Goal: Transaction & Acquisition: Purchase product/service

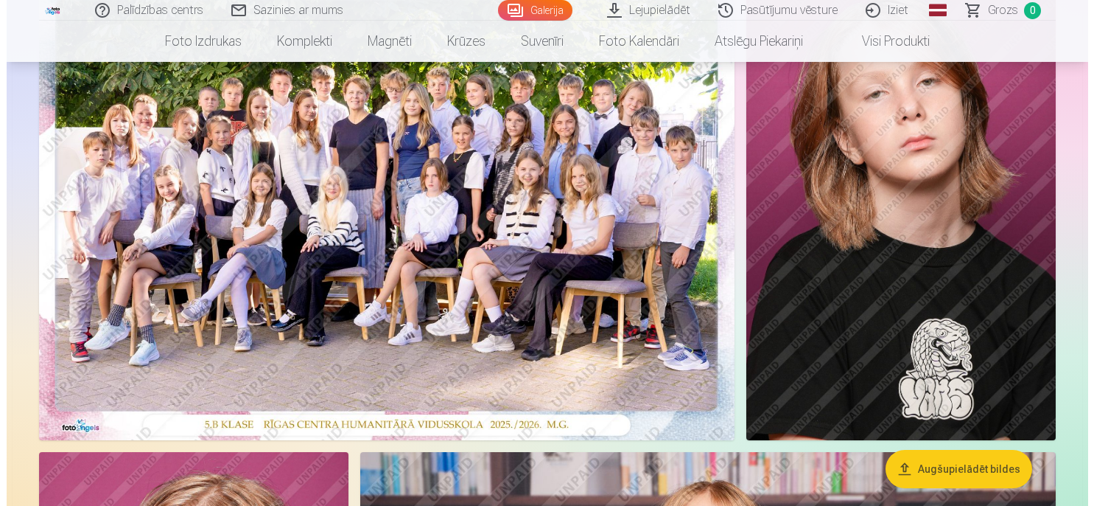
scroll to position [156, 0]
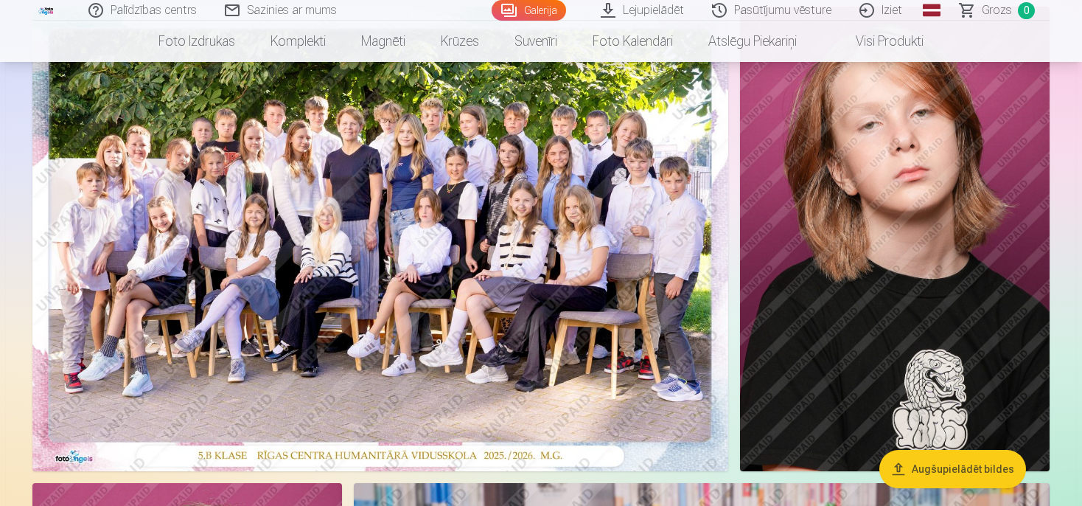
click at [537, 231] on img at bounding box center [380, 239] width 696 height 464
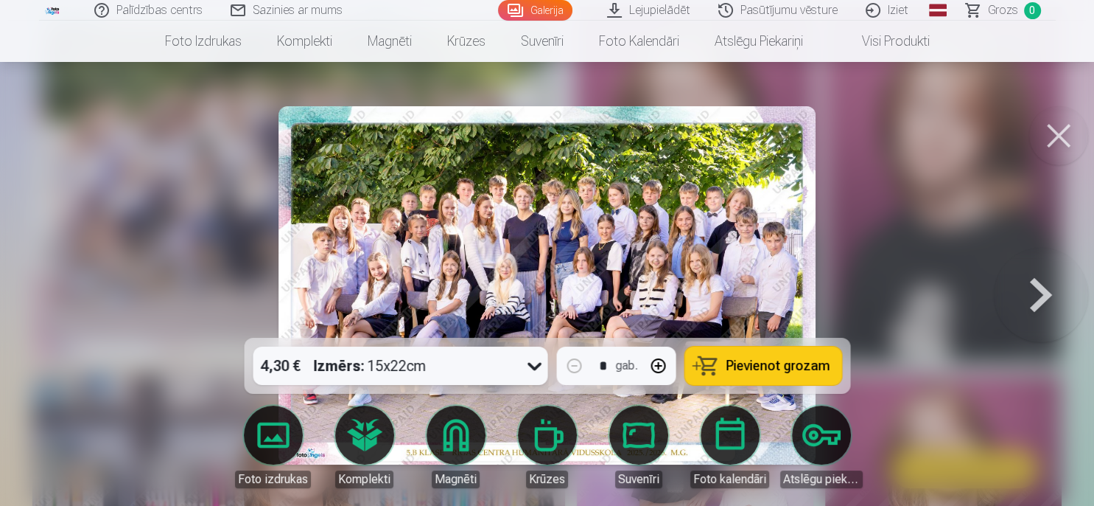
click at [656, 6] on link "Lejupielādēt" at bounding box center [649, 10] width 111 height 21
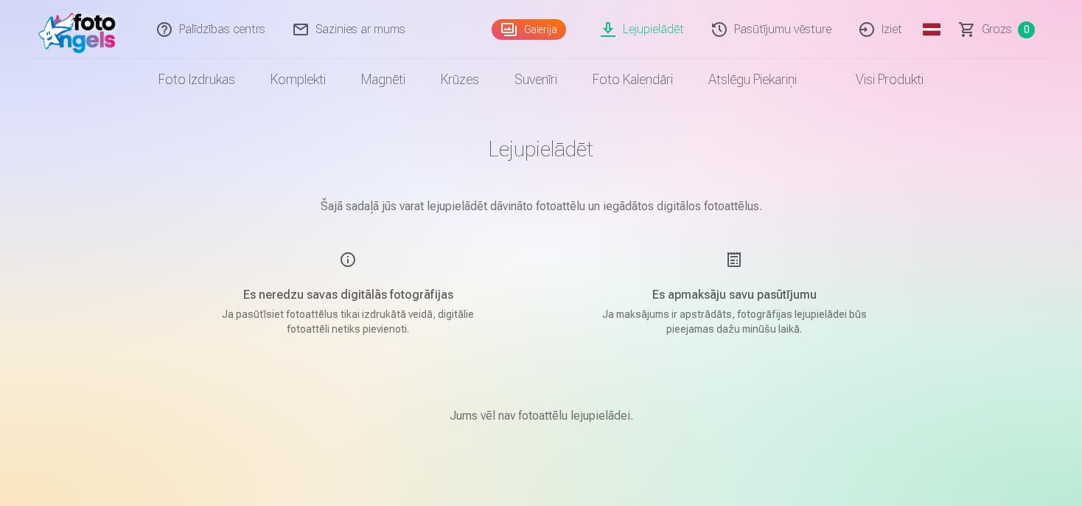
click at [548, 34] on link "Galerija" at bounding box center [529, 29] width 74 height 21
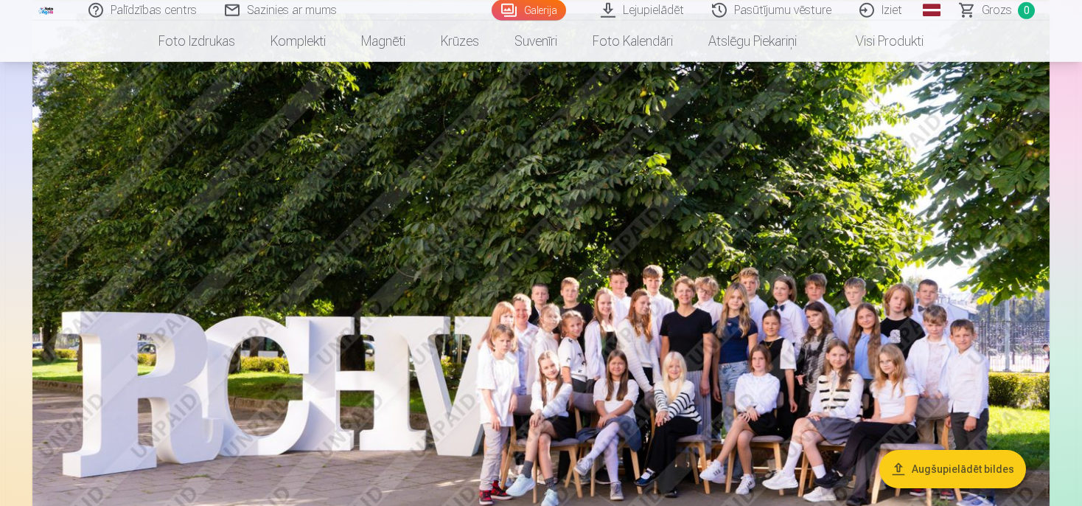
scroll to position [2179, 0]
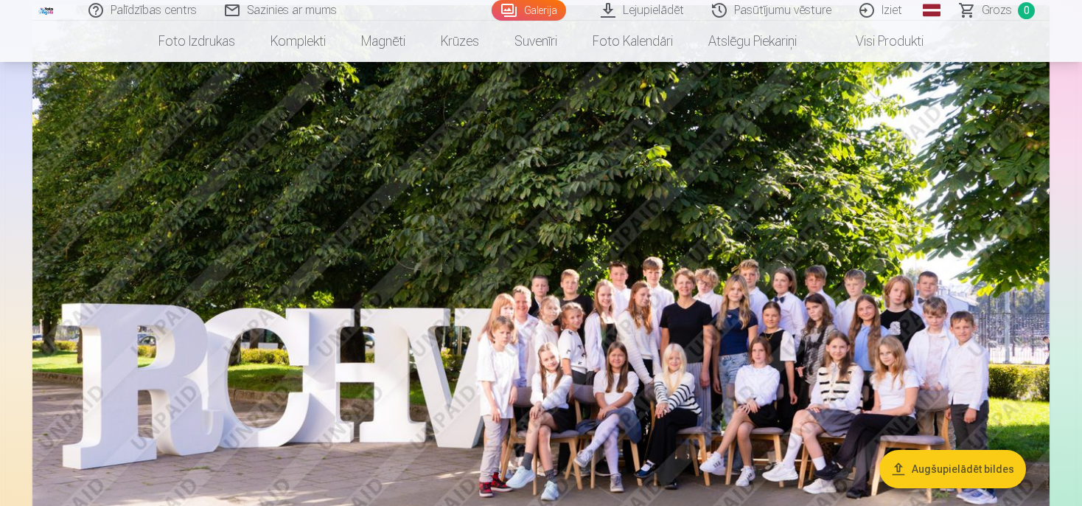
click at [951, 455] on button "Augšupielādēt bildes" at bounding box center [952, 469] width 147 height 38
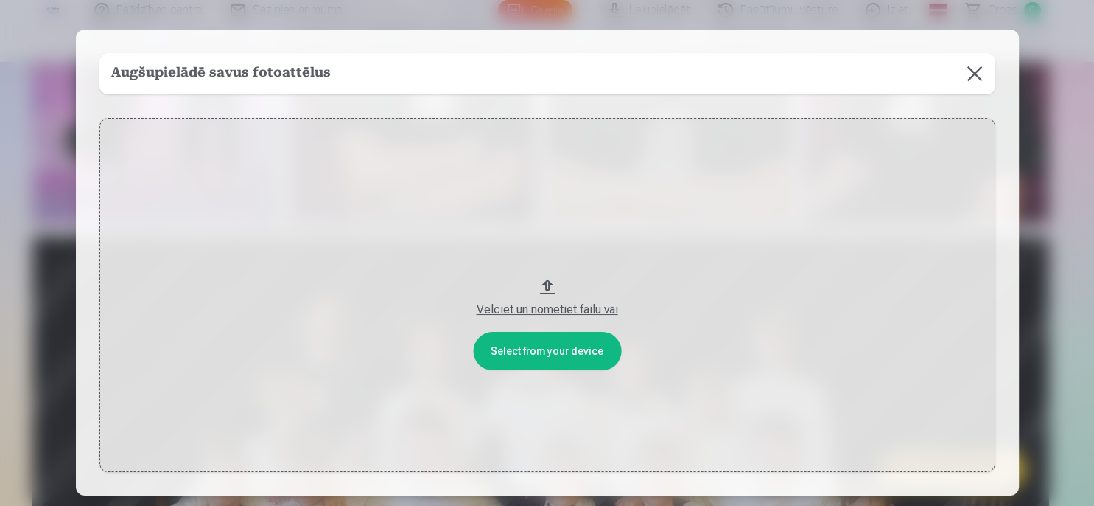
drag, startPoint x: 525, startPoint y: 49, endPoint x: 576, endPoint y: 120, distance: 88.2
click at [553, 165] on div "Augšupielādē savus fotoattēlus Select from your device Velciet un nometiet fail…" at bounding box center [547, 262] width 943 height 466
click at [672, 85] on div "Augšupielādē savus fotoattēlus" at bounding box center [547, 73] width 896 height 41
click at [559, 315] on div "Velciet un nometiet failu vai" at bounding box center [547, 310] width 867 height 18
click at [974, 68] on button at bounding box center [974, 73] width 41 height 41
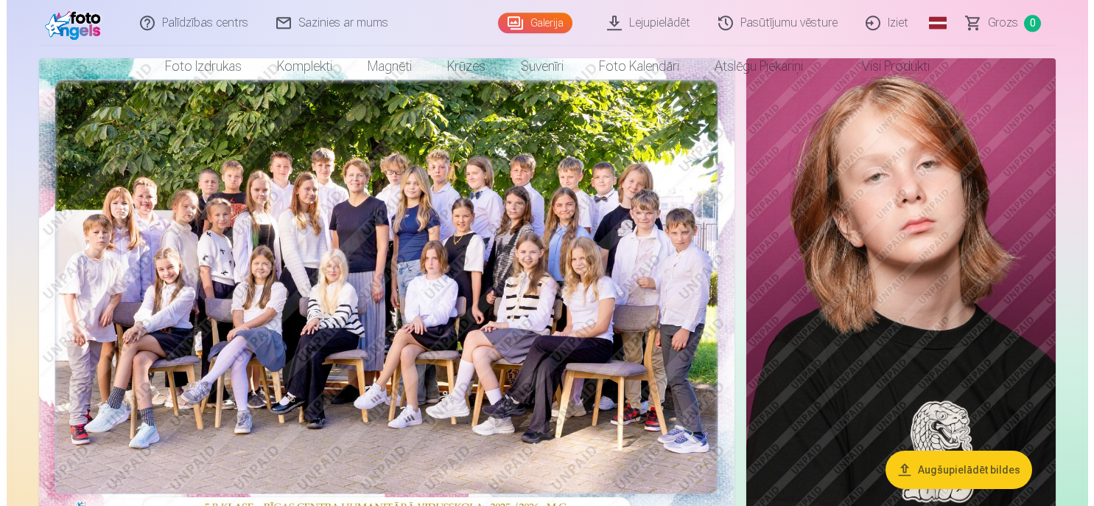
scroll to position [169, 0]
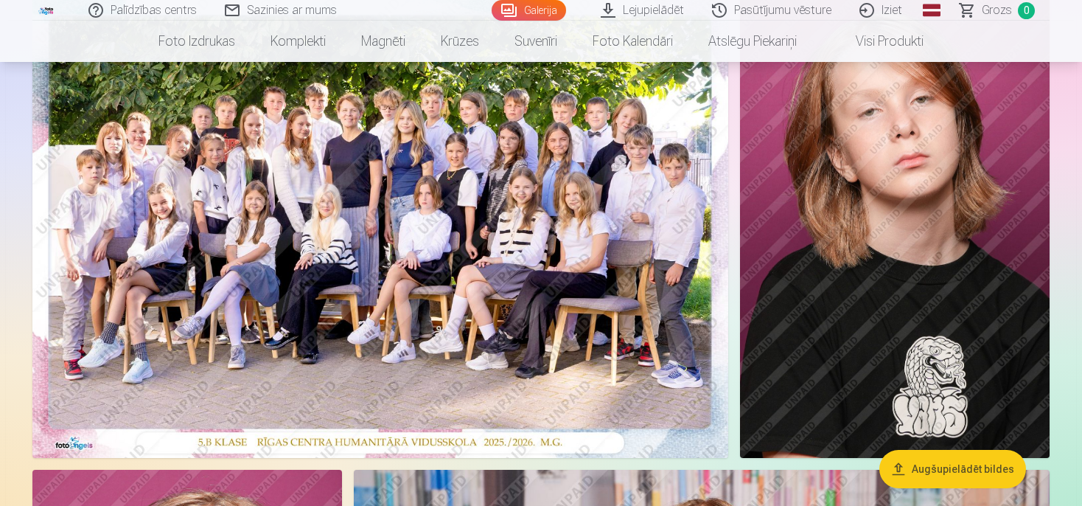
click at [524, 252] on img at bounding box center [380, 225] width 696 height 464
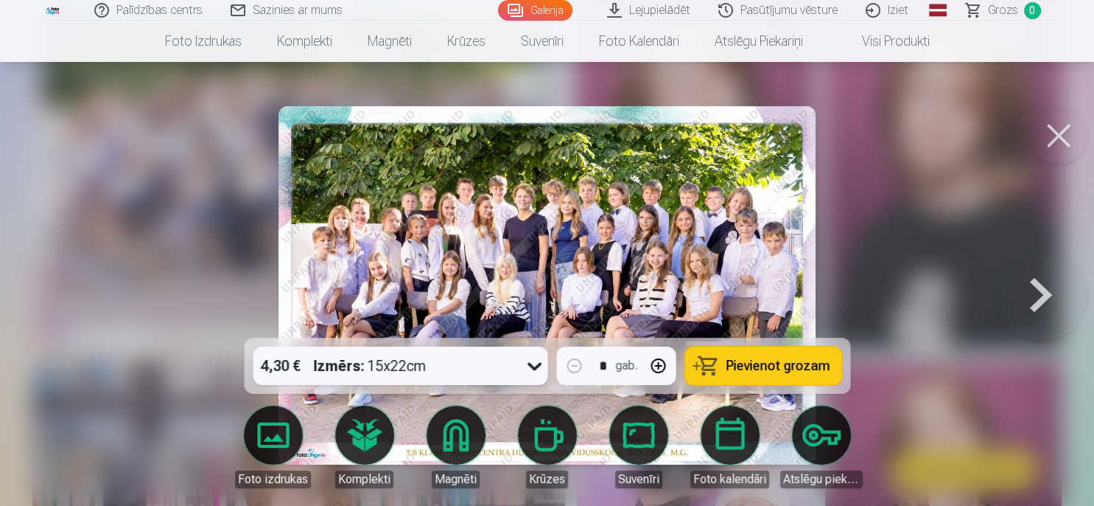
click at [536, 363] on icon at bounding box center [535, 366] width 24 height 24
click at [785, 376] on button "Pievienot grozam" at bounding box center [763, 365] width 157 height 38
click at [1034, 289] on button at bounding box center [1041, 285] width 94 height 75
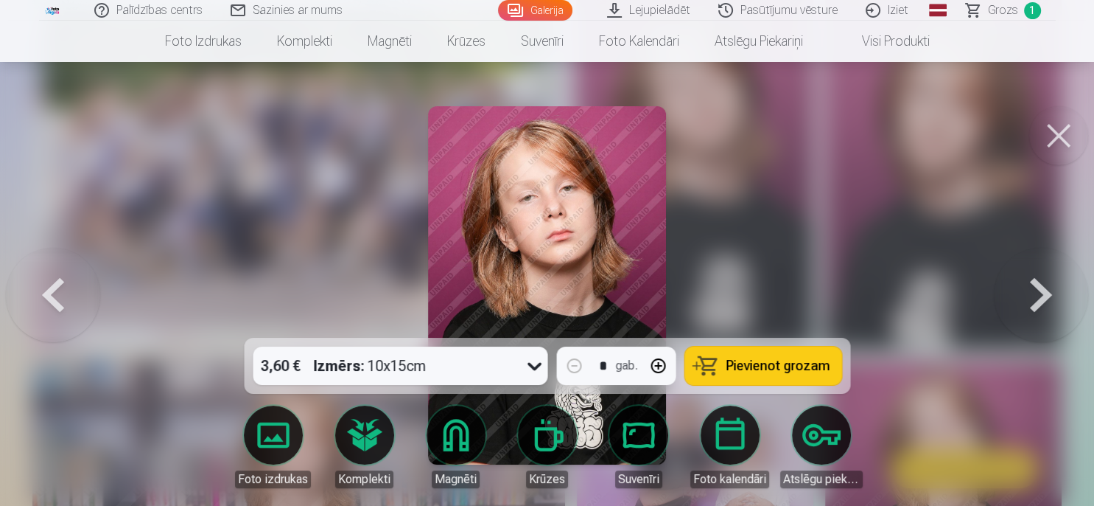
click at [1034, 289] on button at bounding box center [1041, 285] width 94 height 75
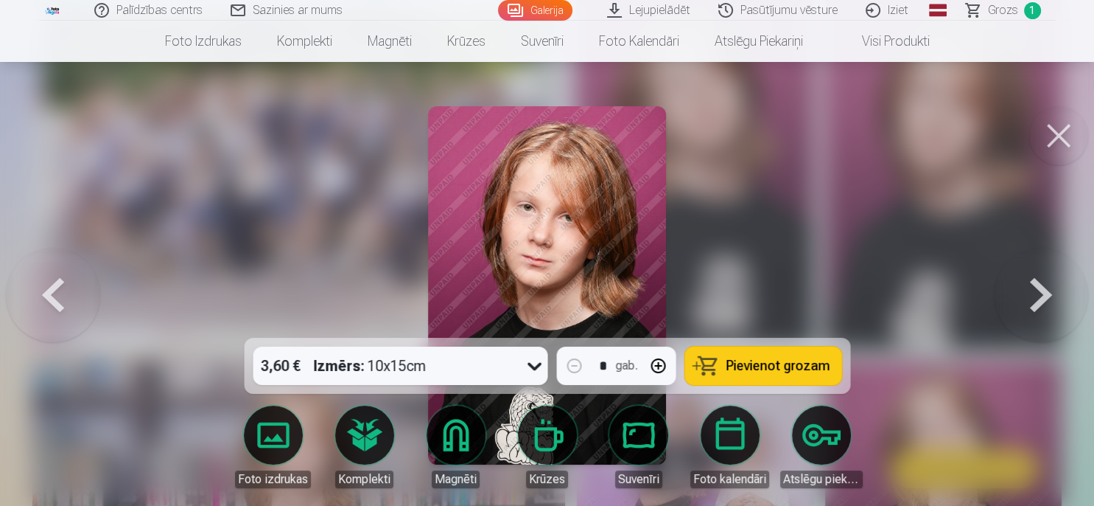
click at [1034, 289] on button at bounding box center [1041, 285] width 94 height 75
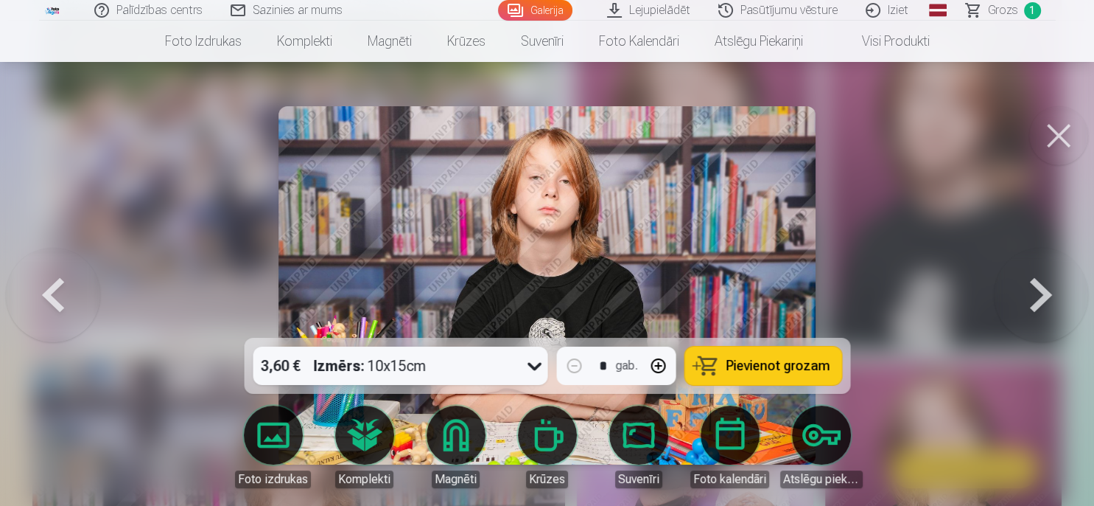
click at [1034, 289] on button at bounding box center [1041, 285] width 94 height 75
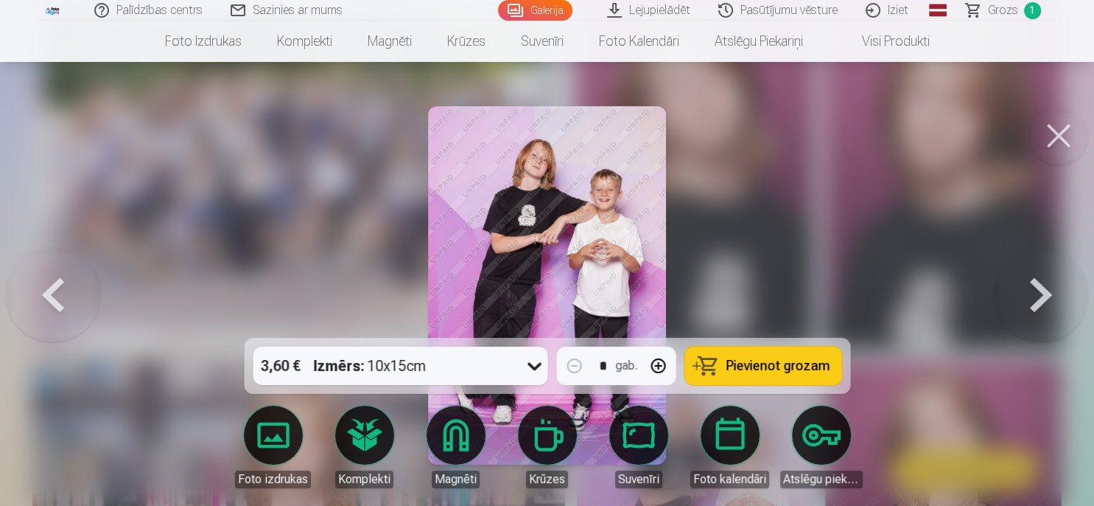
click at [795, 361] on span "Pievienot grozam" at bounding box center [778, 365] width 104 height 13
click at [1042, 295] on button at bounding box center [1041, 285] width 94 height 75
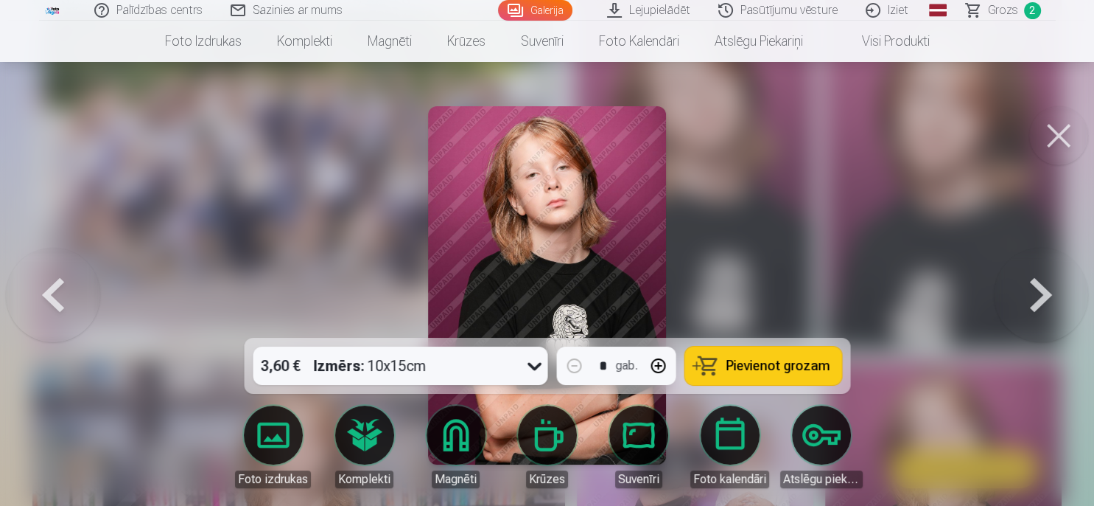
click at [778, 372] on span "Pievienot grozam" at bounding box center [778, 365] width 104 height 13
click at [1052, 281] on button at bounding box center [1041, 285] width 94 height 75
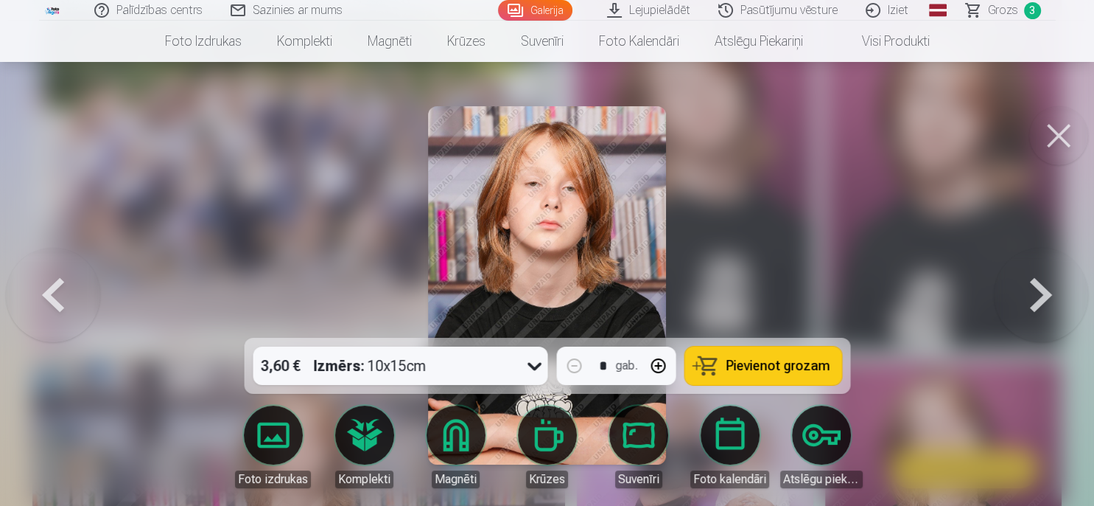
click at [1042, 288] on button at bounding box center [1041, 285] width 94 height 75
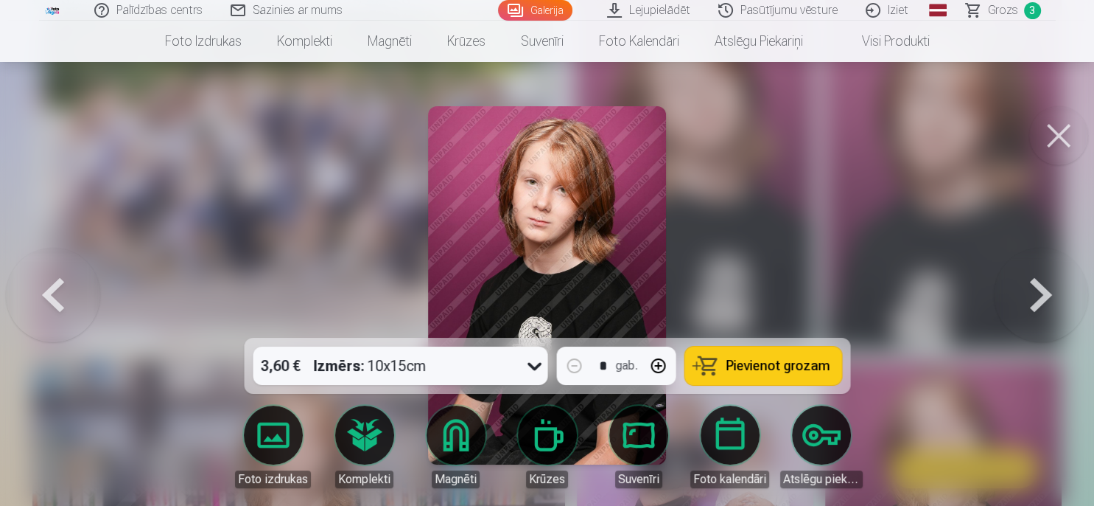
click at [1042, 288] on button at bounding box center [1041, 285] width 94 height 75
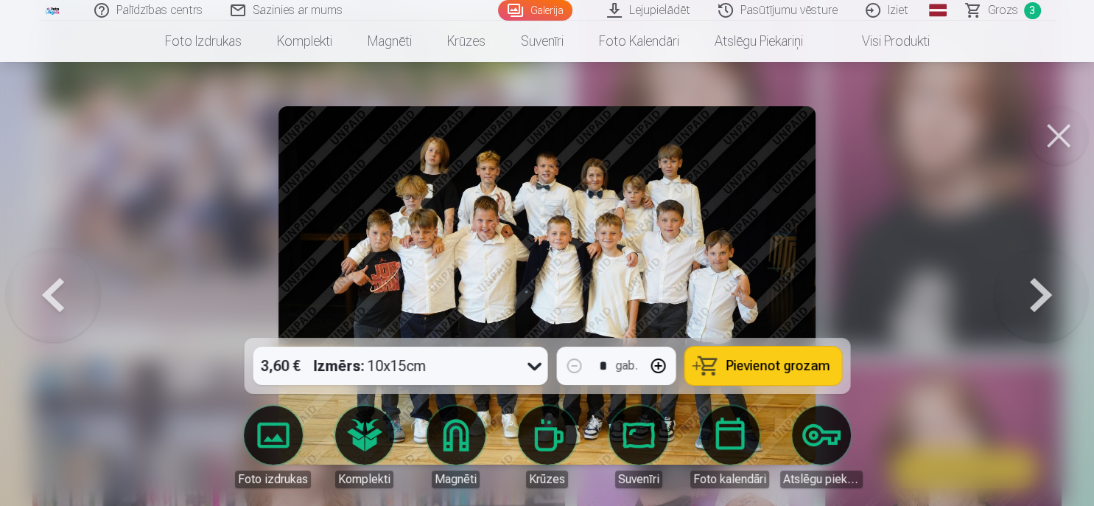
click at [784, 369] on span "Pievienot grozam" at bounding box center [778, 365] width 104 height 13
click at [771, 10] on link "Pasūtījumu vēsture" at bounding box center [778, 10] width 147 height 21
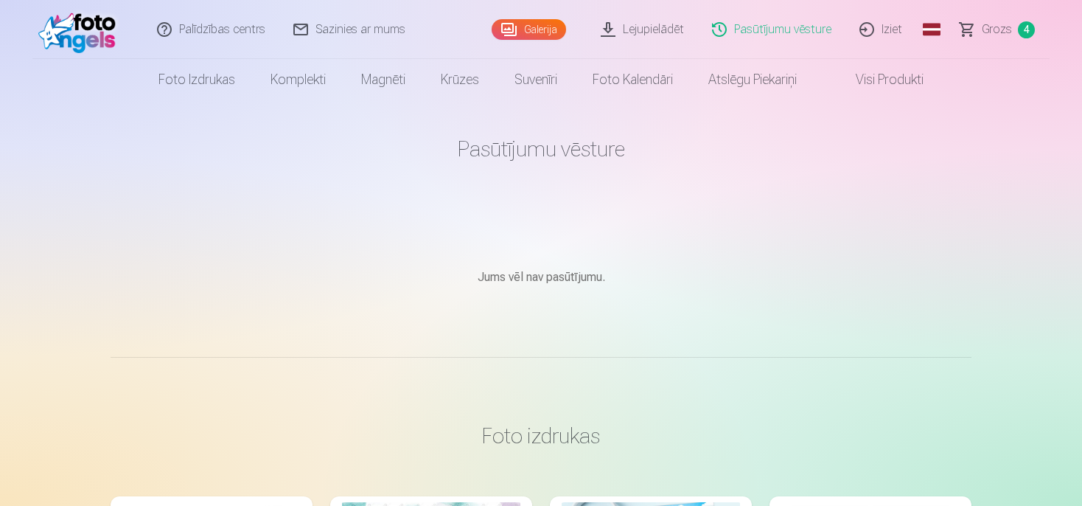
click at [659, 27] on link "Lejupielādēt" at bounding box center [642, 29] width 111 height 59
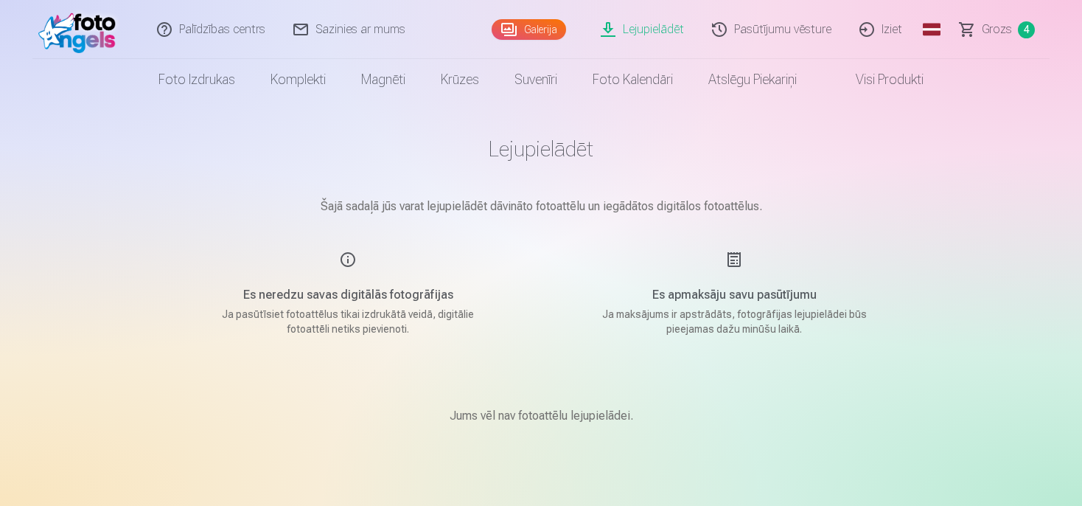
click at [1010, 33] on span "Grozs" at bounding box center [997, 30] width 30 height 18
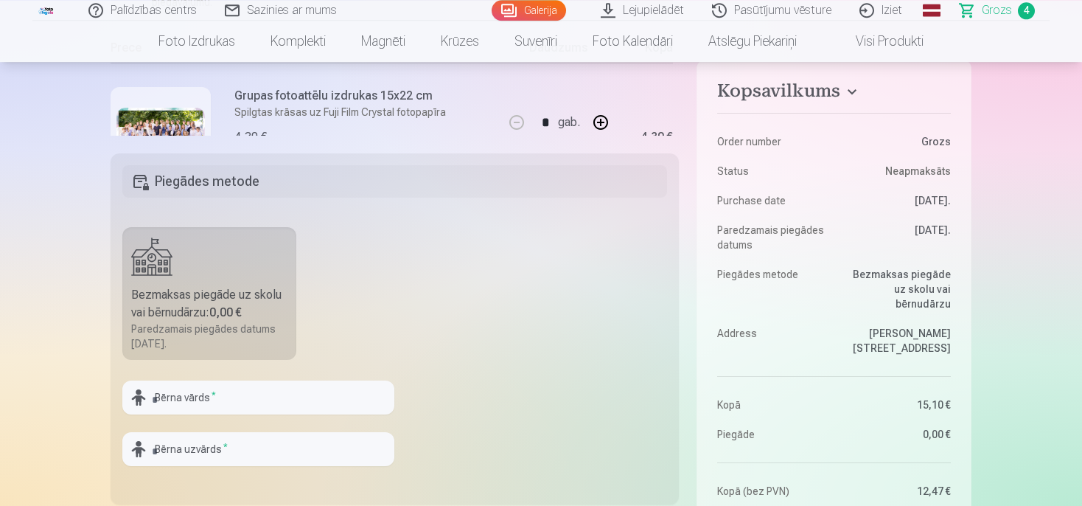
scroll to position [311, 0]
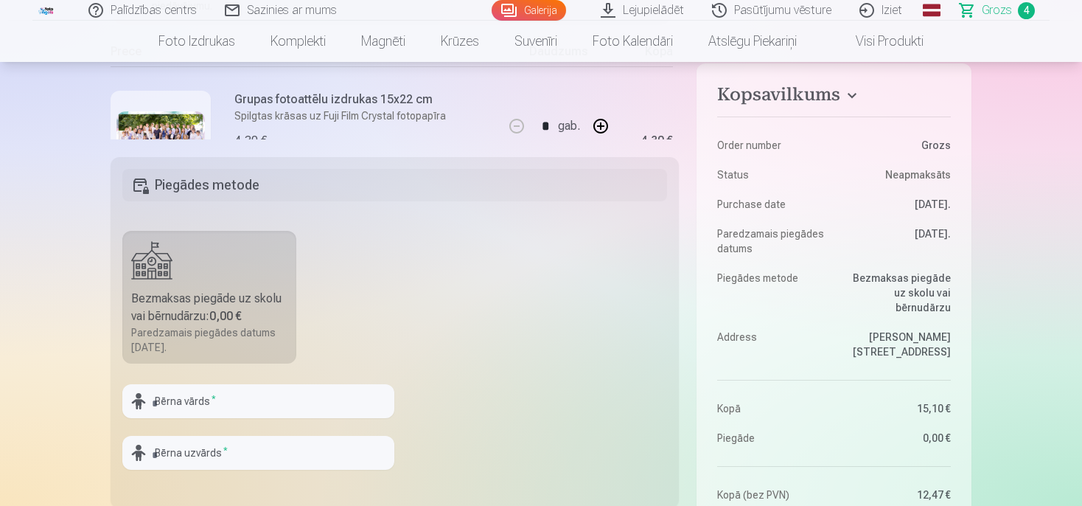
drag, startPoint x: 984, startPoint y: 220, endPoint x: 1003, endPoint y: 220, distance: 19.2
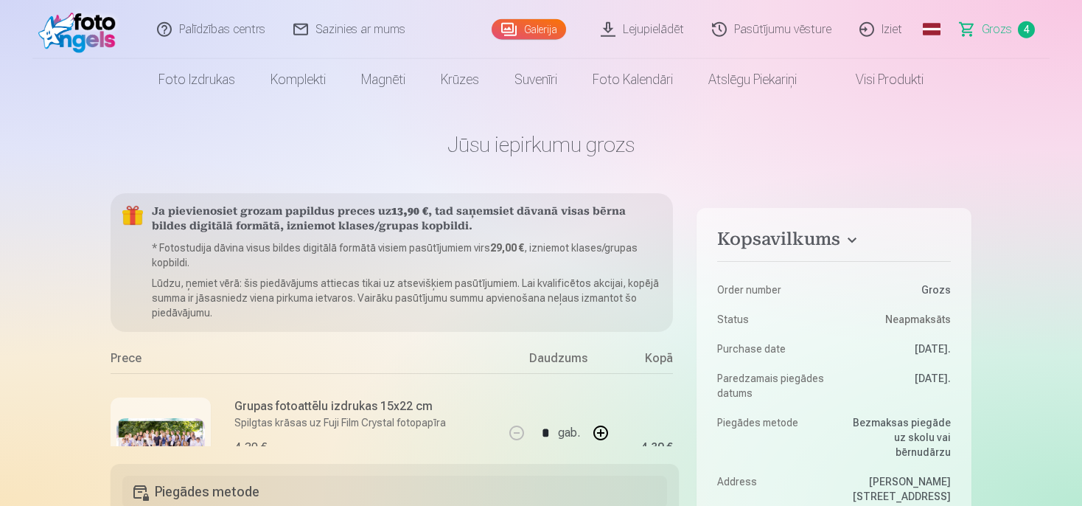
scroll to position [0, 0]
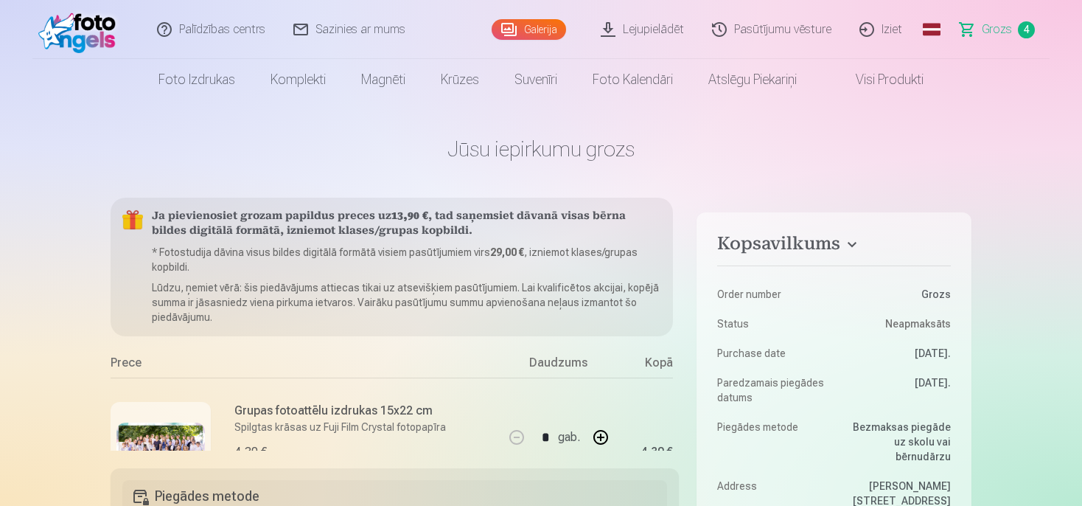
click at [517, 21] on link "Galerija" at bounding box center [529, 29] width 74 height 21
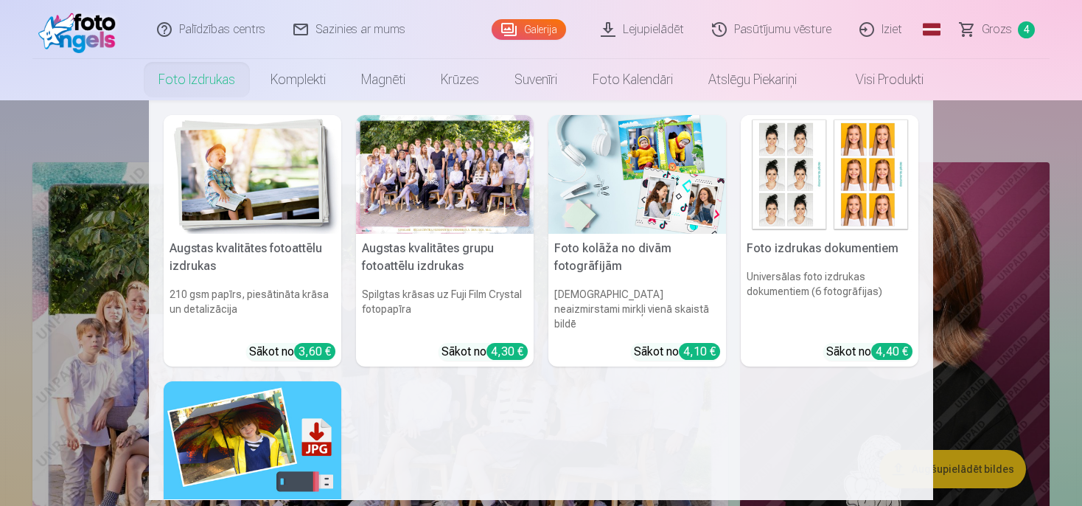
click at [202, 77] on link "Foto izdrukas" at bounding box center [197, 79] width 112 height 41
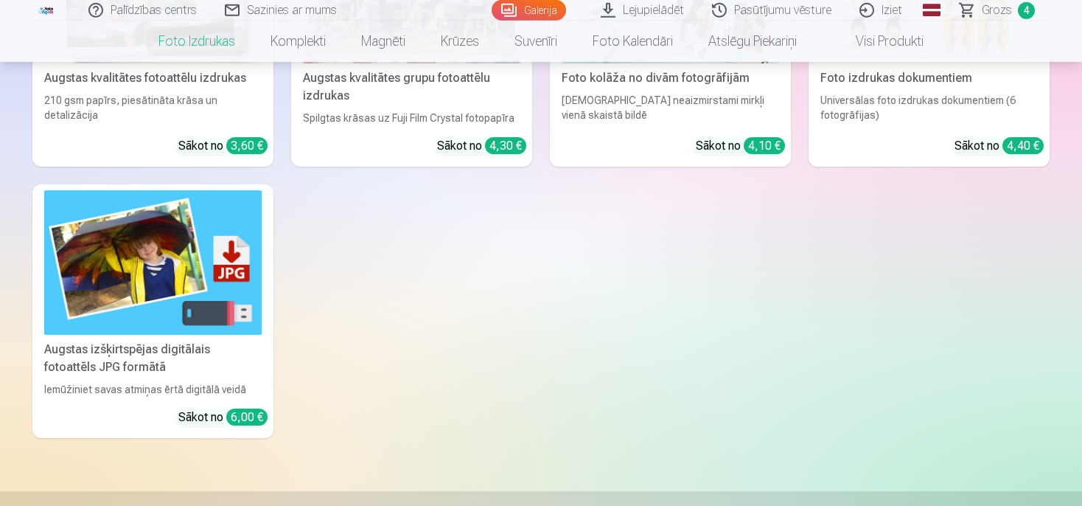
scroll to position [467, 0]
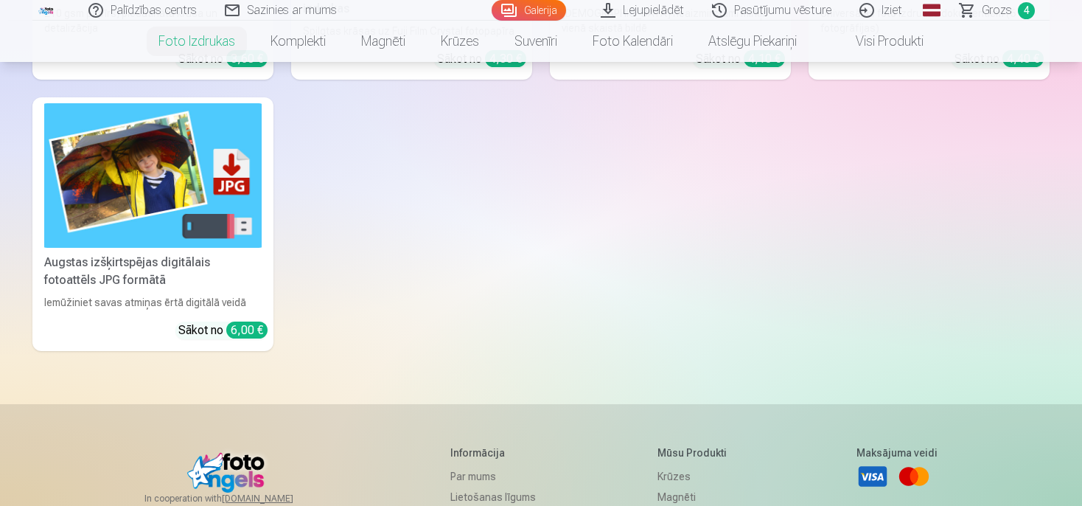
click at [122, 205] on img at bounding box center [152, 175] width 217 height 145
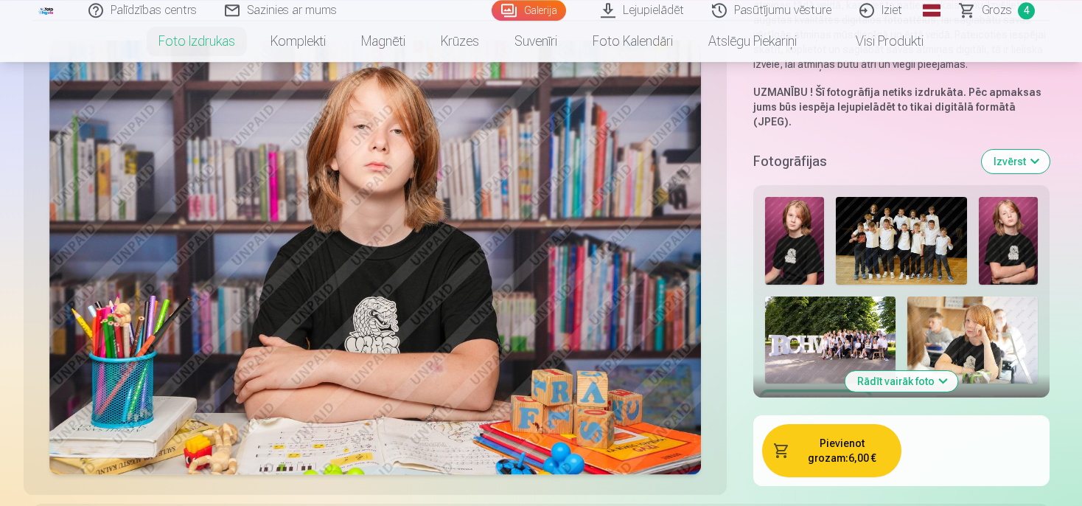
scroll to position [311, 0]
click at [901, 371] on button "Rādīt vairāk foto" at bounding box center [901, 381] width 113 height 21
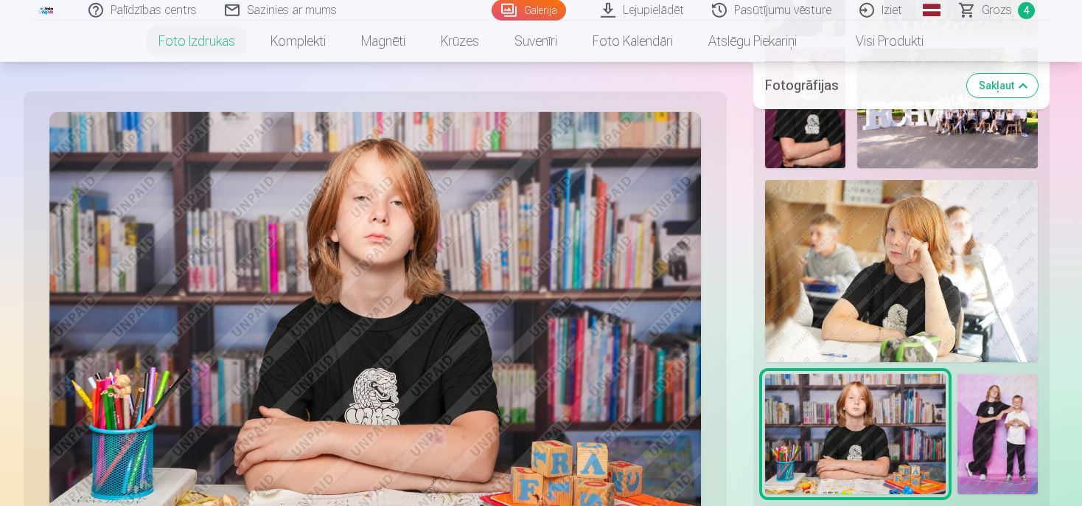
scroll to position [622, 0]
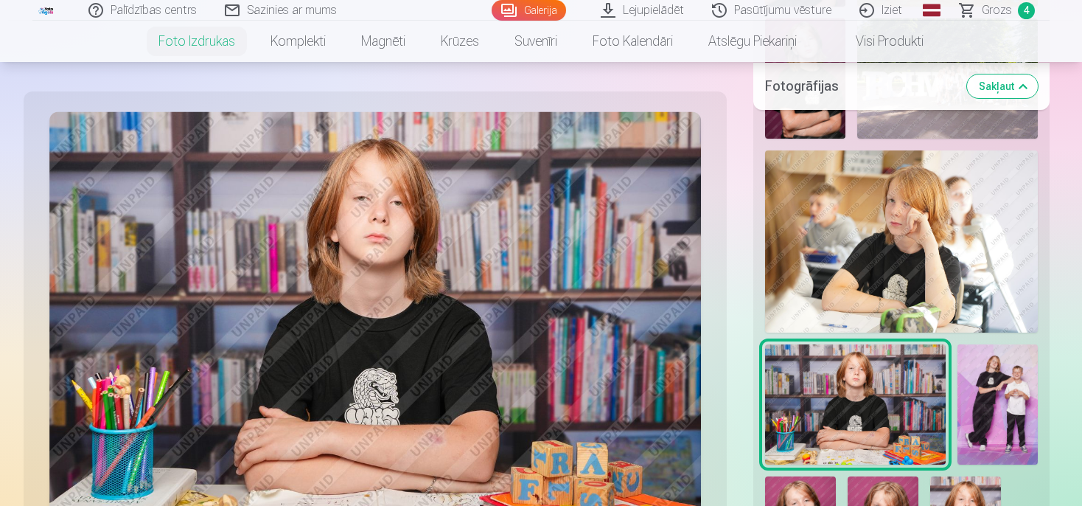
click at [889, 246] on img at bounding box center [901, 241] width 273 height 182
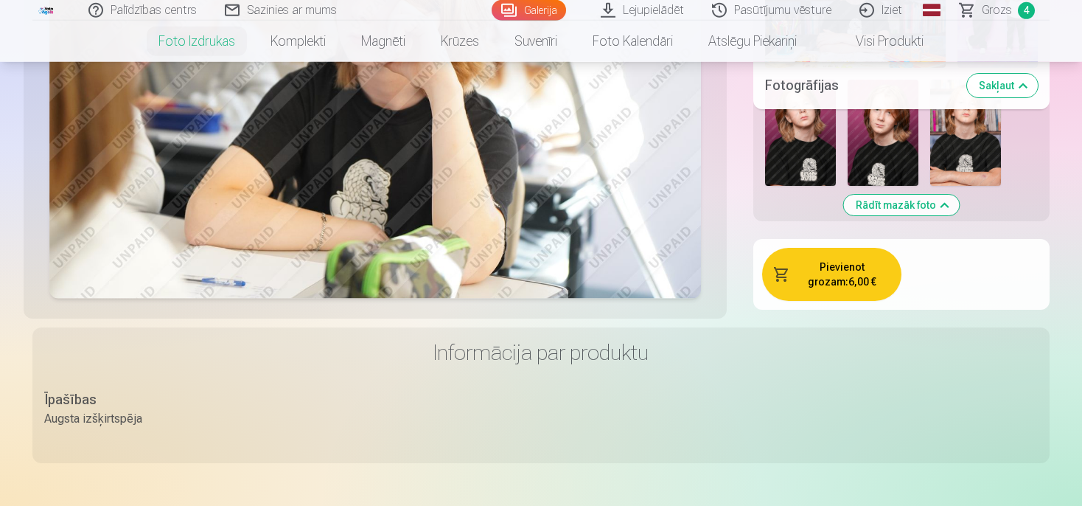
scroll to position [1011, 0]
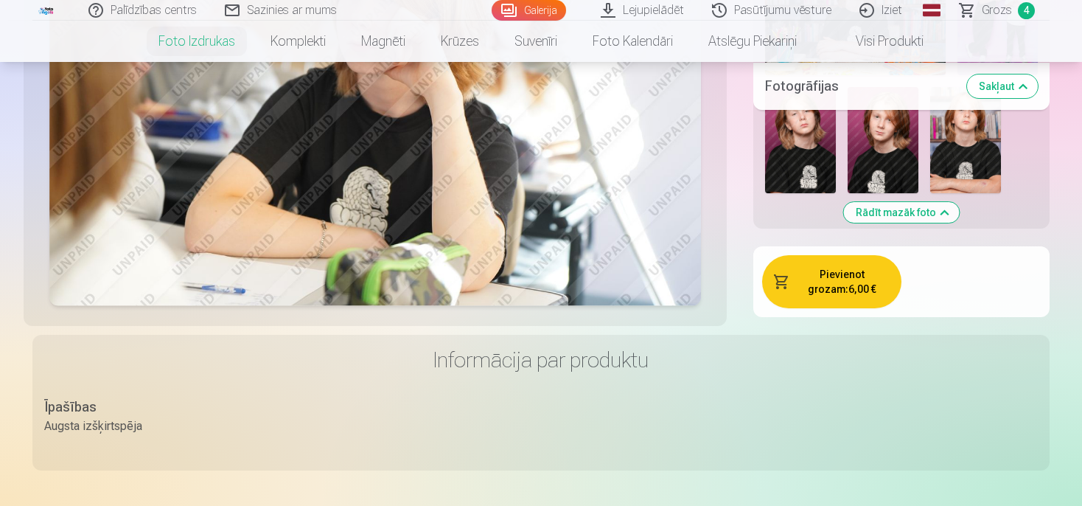
click at [838, 280] on button "Pievienot grozam : 6,00 €" at bounding box center [831, 281] width 139 height 53
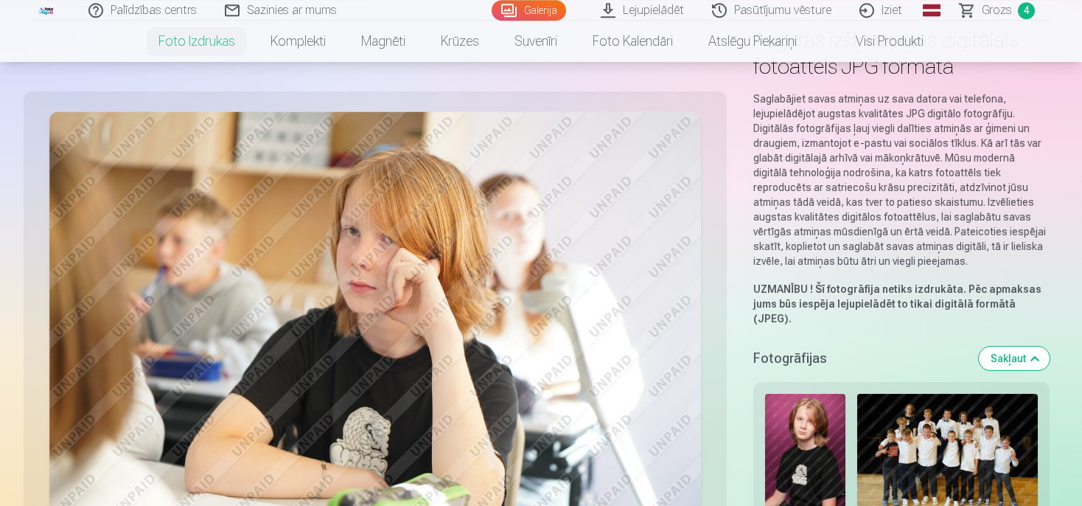
scroll to position [0, 0]
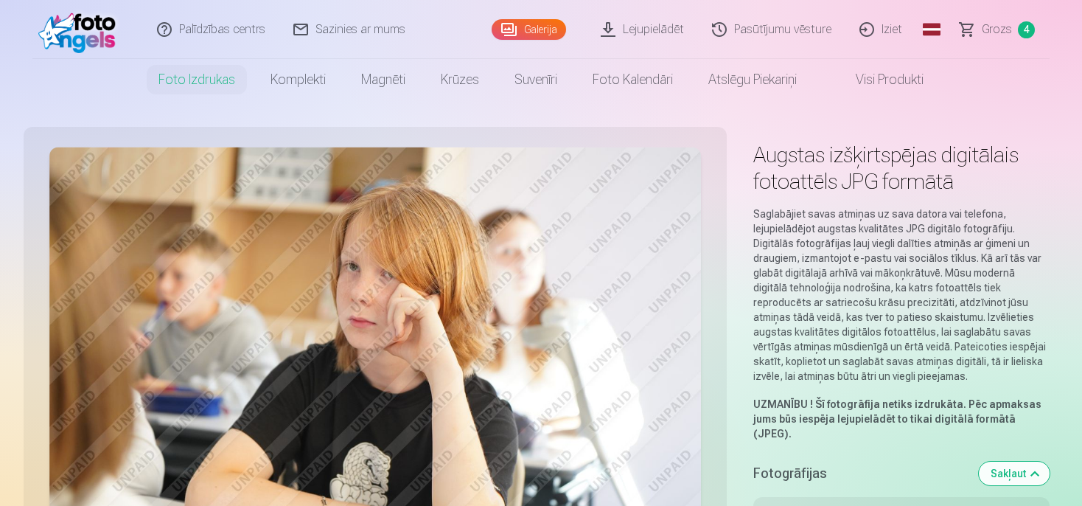
click at [989, 28] on span "Grozs" at bounding box center [997, 30] width 30 height 18
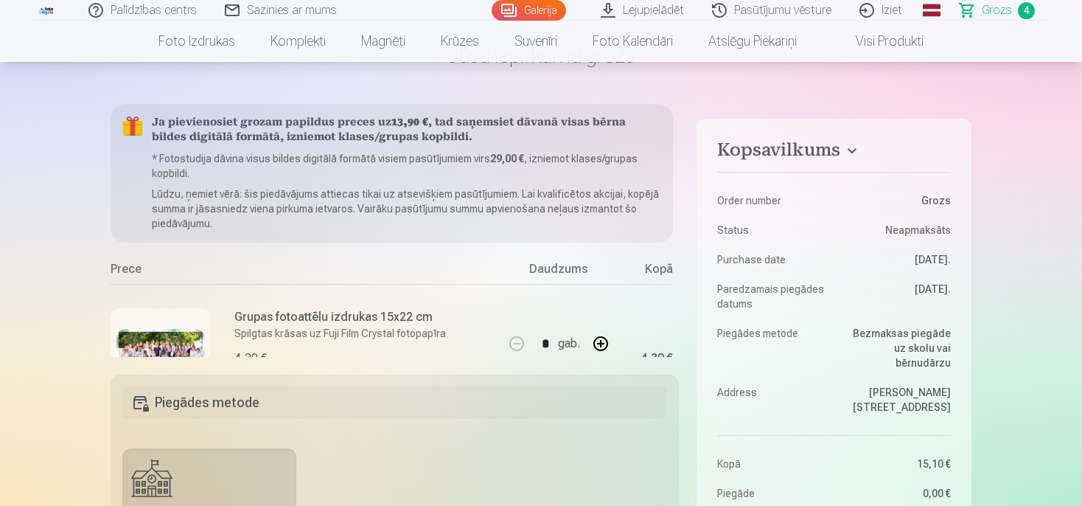
scroll to position [156, 0]
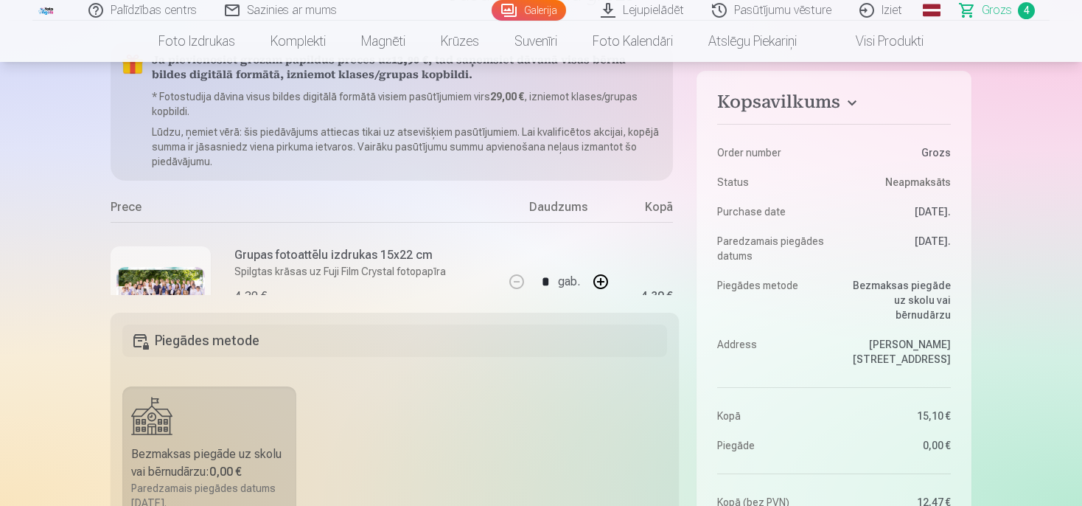
click at [405, 208] on div "Prece" at bounding box center [307, 210] width 393 height 24
click at [486, 240] on div "Grupas fotoattēlu izdrukas 15x22 cm Spilgtas krāsas uz Fuji Film Crystal fotopa…" at bounding box center [307, 296] width 393 height 148
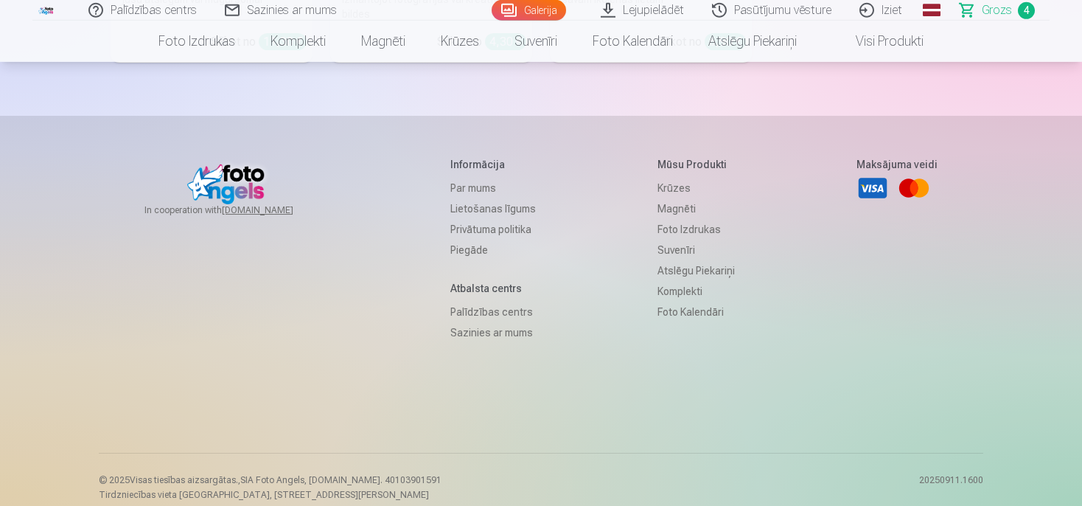
scroll to position [5036, 0]
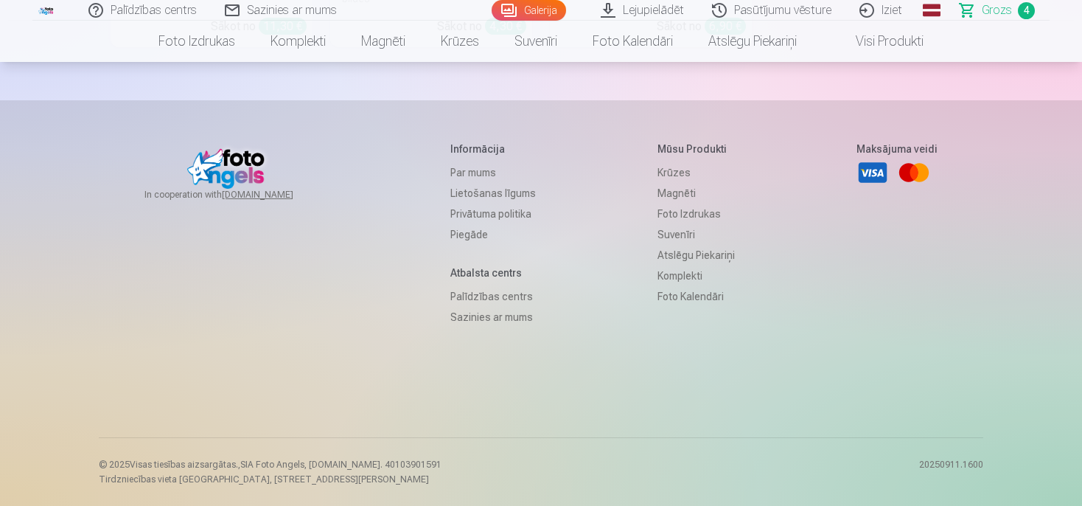
click at [479, 189] on link "Lietošanas līgums" at bounding box center [492, 193] width 85 height 21
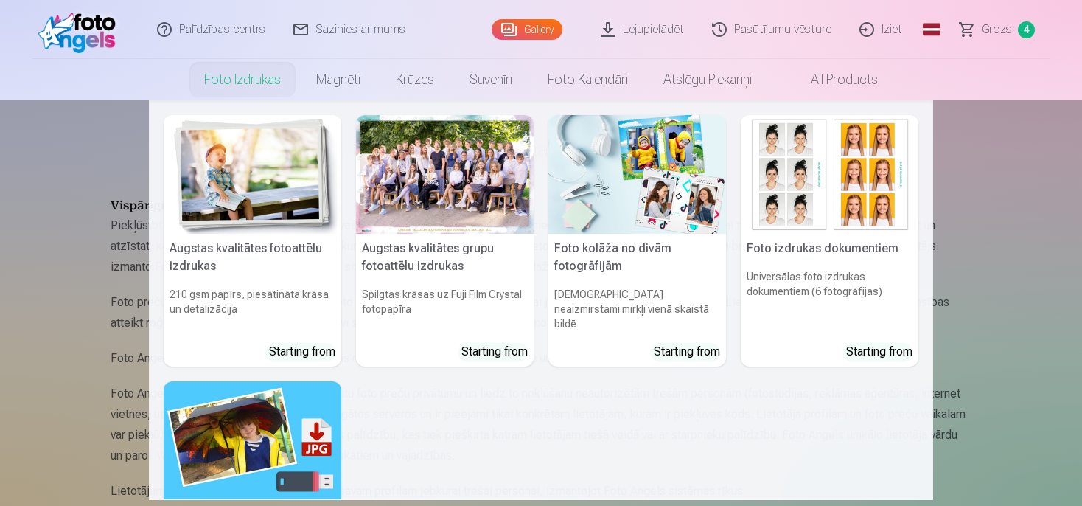
click at [232, 84] on link "Foto izdrukas" at bounding box center [242, 79] width 112 height 41
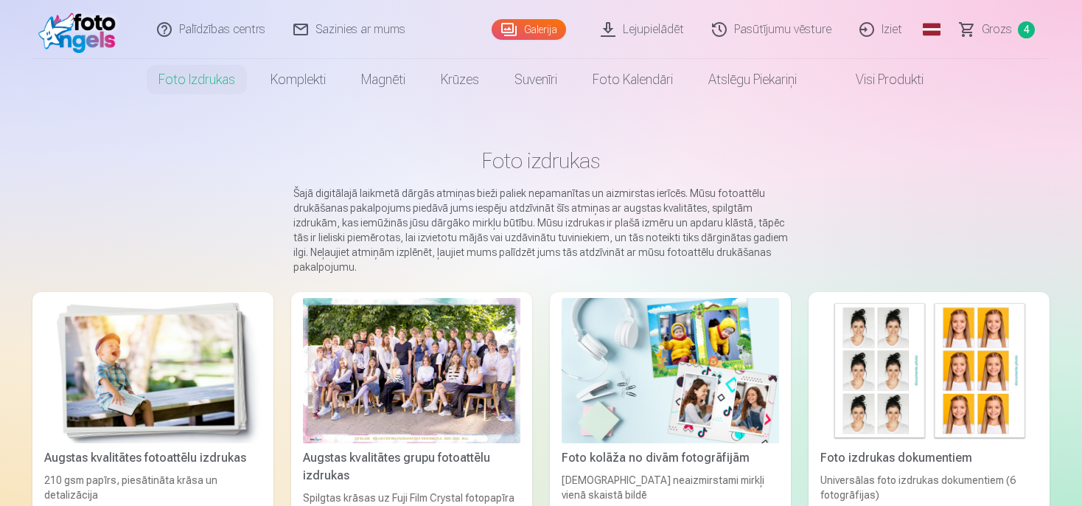
click at [546, 31] on link "Galerija" at bounding box center [529, 29] width 74 height 21
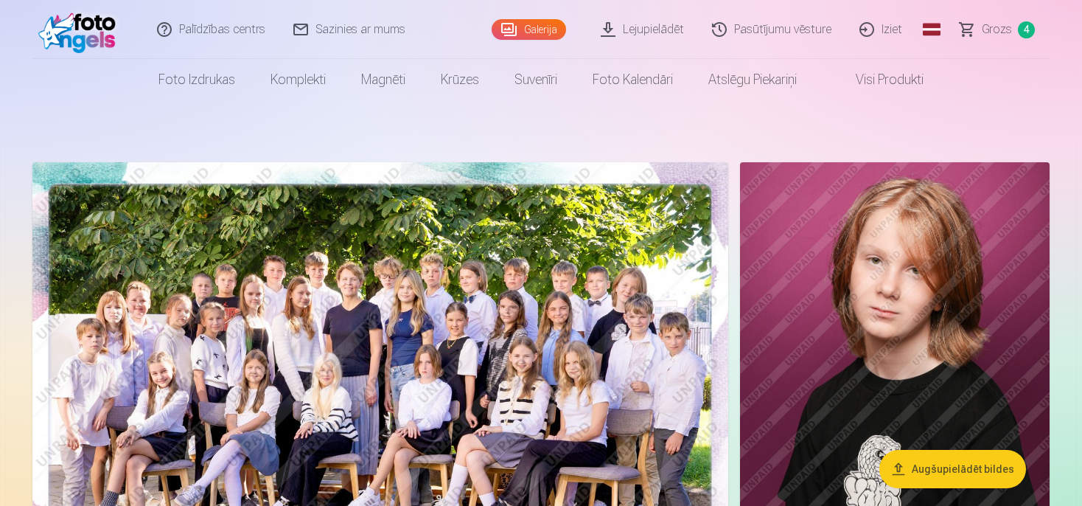
click at [1010, 32] on span "Grozs" at bounding box center [997, 30] width 30 height 18
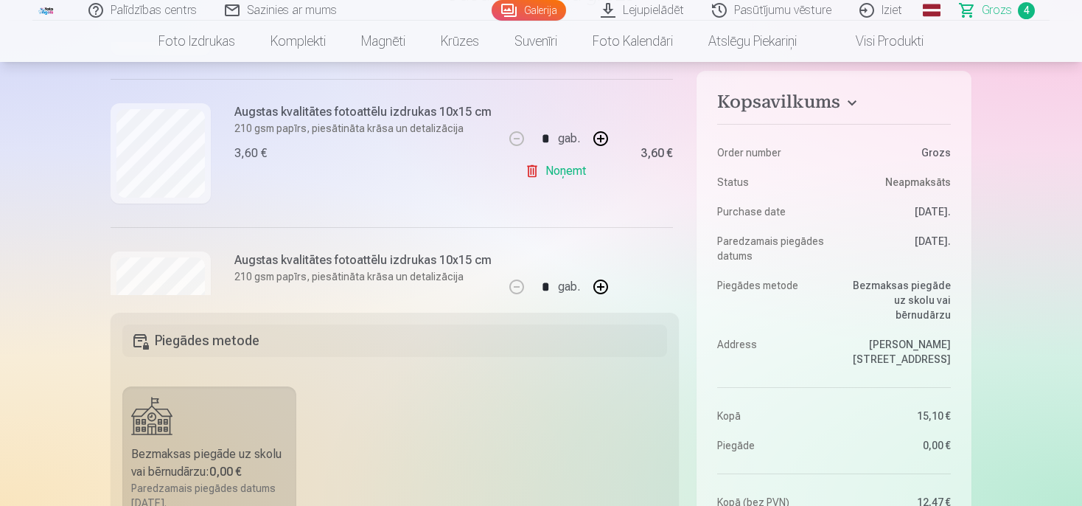
scroll to position [531, 0]
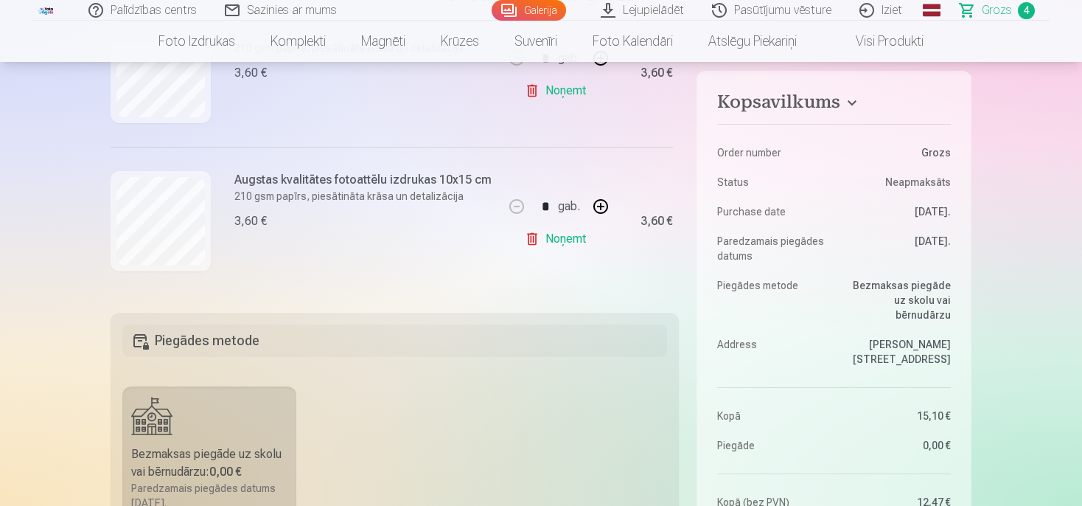
click at [542, 1] on link "Galerija" at bounding box center [529, 10] width 74 height 21
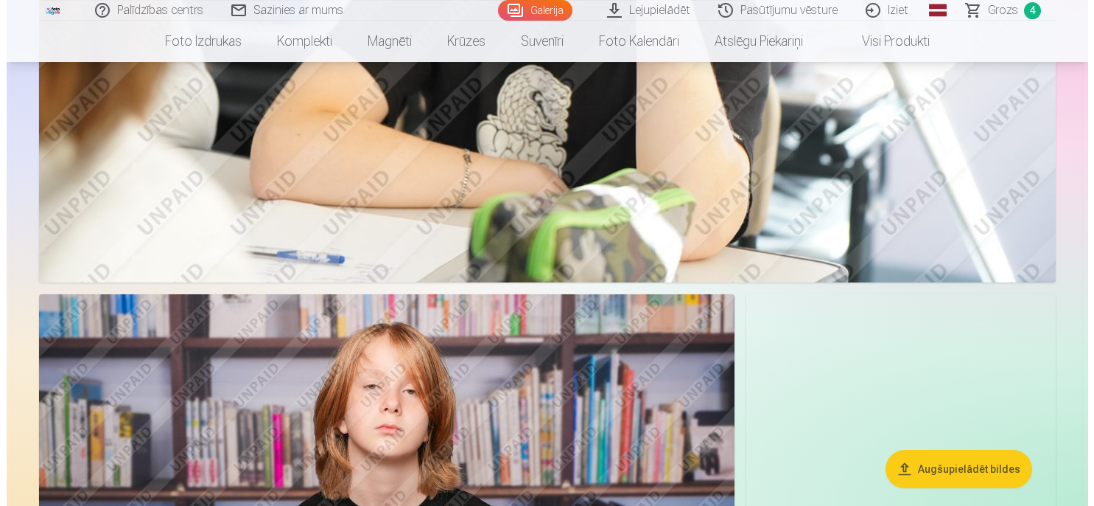
scroll to position [2257, 0]
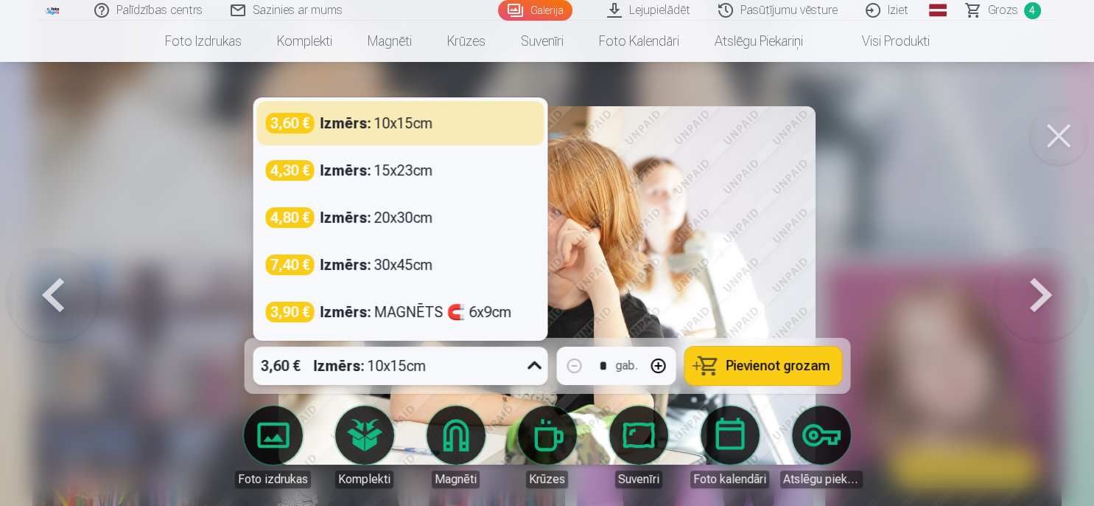
click at [529, 363] on icon at bounding box center [535, 366] width 24 height 24
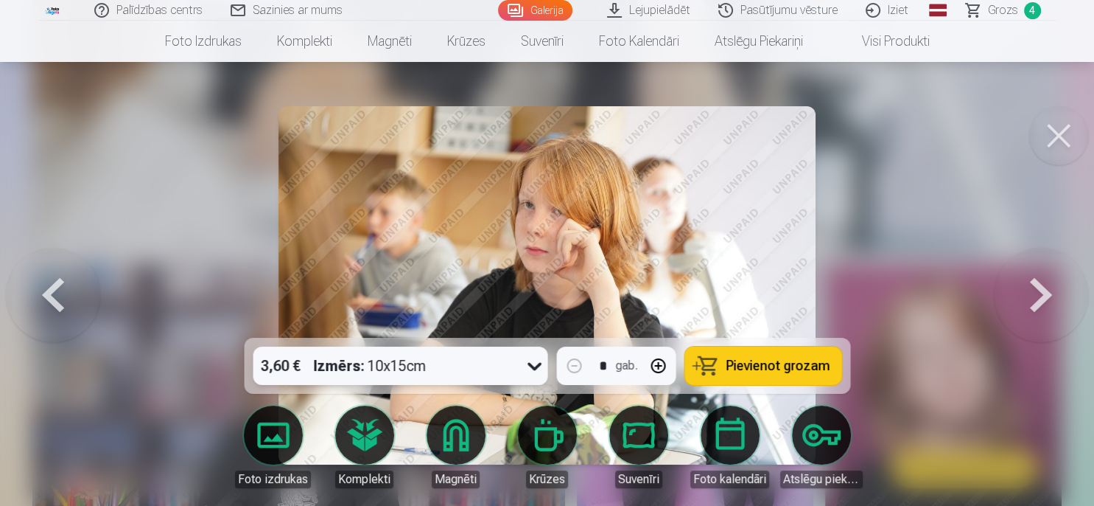
click at [531, 358] on icon at bounding box center [535, 366] width 24 height 24
click at [726, 364] on button "Pievienot grozam" at bounding box center [763, 365] width 157 height 38
click at [1023, 7] on link "Grozs 5" at bounding box center [1004, 10] width 103 height 21
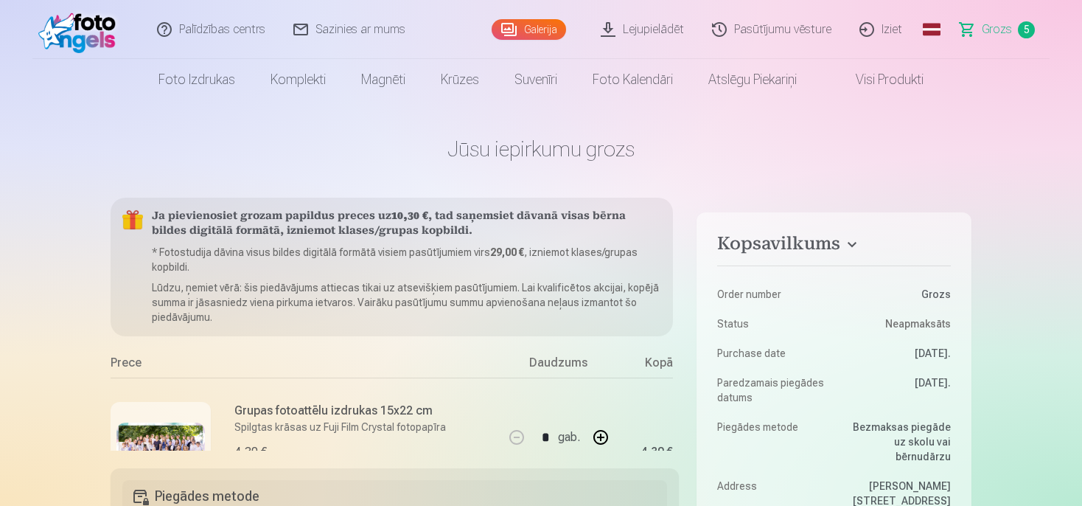
click at [1033, 32] on link "Grozs 5" at bounding box center [997, 29] width 103 height 59
click at [1017, 31] on link "Grozs 5" at bounding box center [997, 29] width 103 height 59
click at [989, 34] on span "Grozs" at bounding box center [997, 30] width 30 height 18
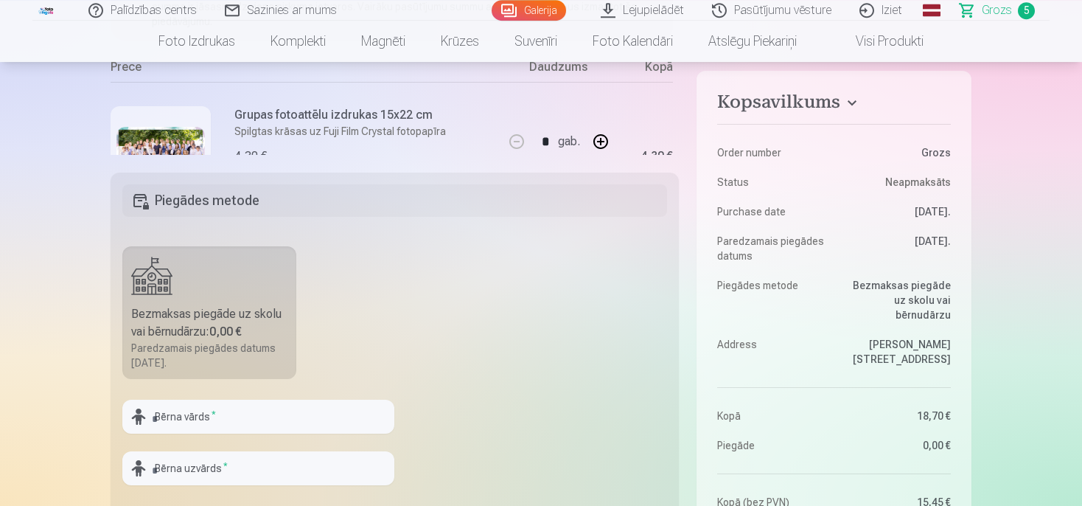
scroll to position [233, 0]
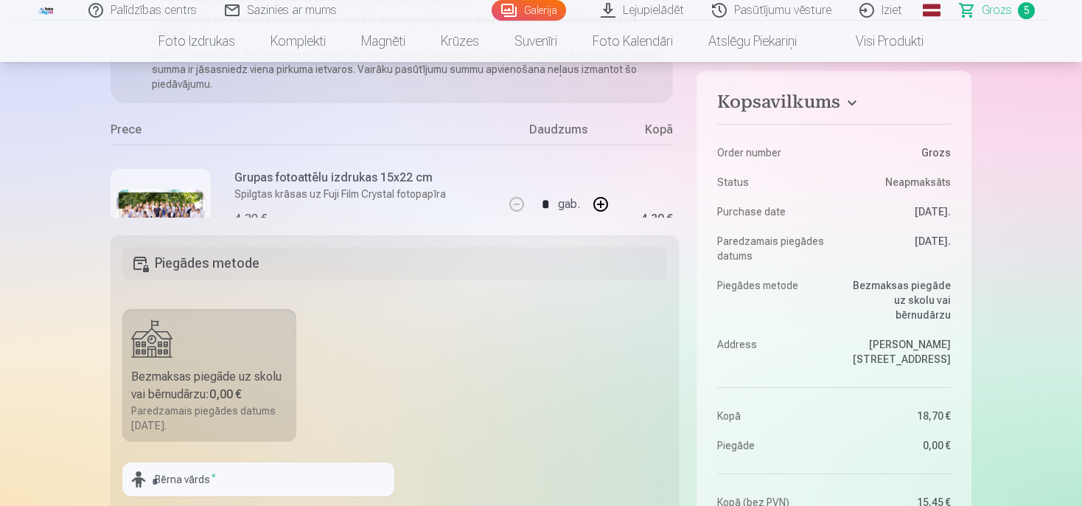
click at [554, 11] on link "Galerija" at bounding box center [529, 10] width 74 height 21
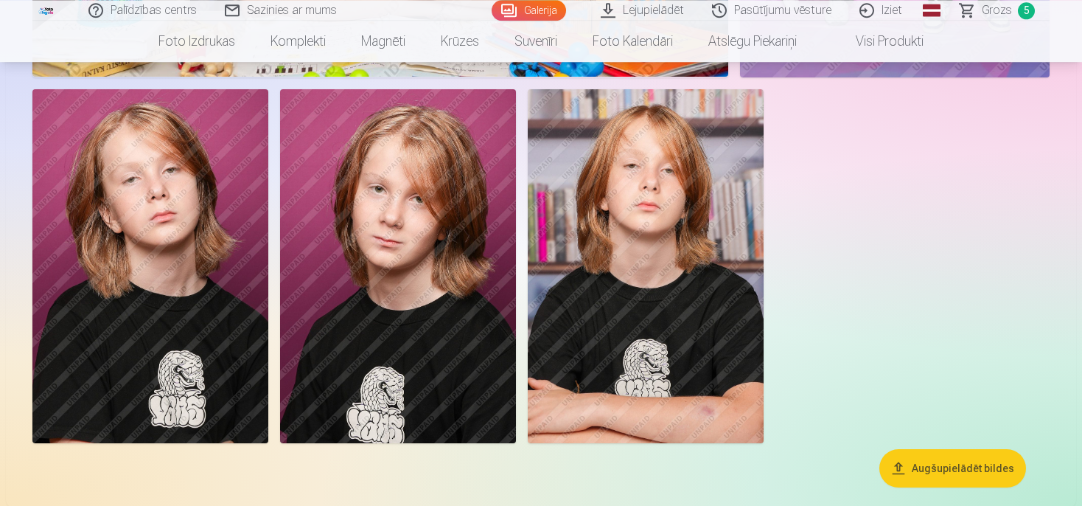
scroll to position [2880, 0]
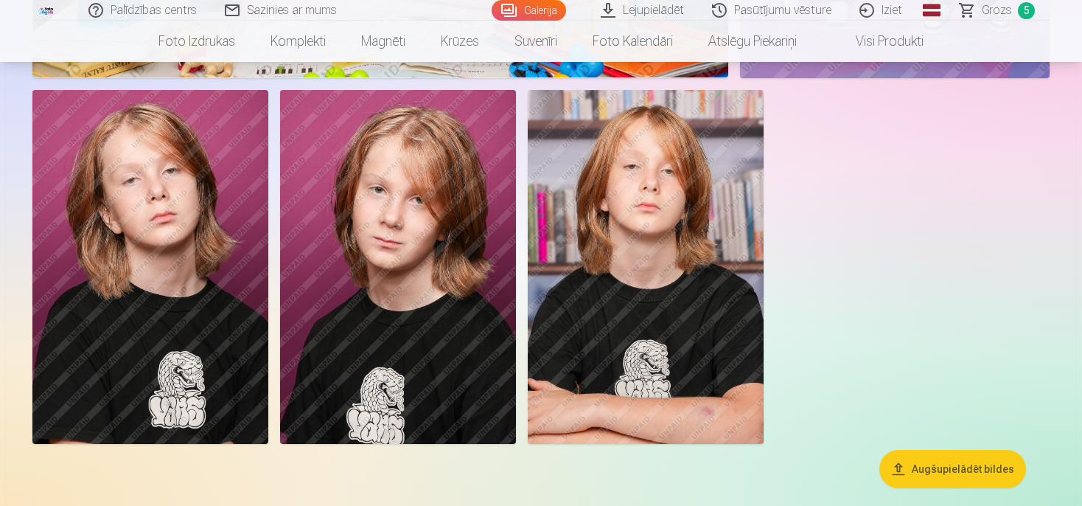
click at [682, 287] on img at bounding box center [646, 267] width 236 height 354
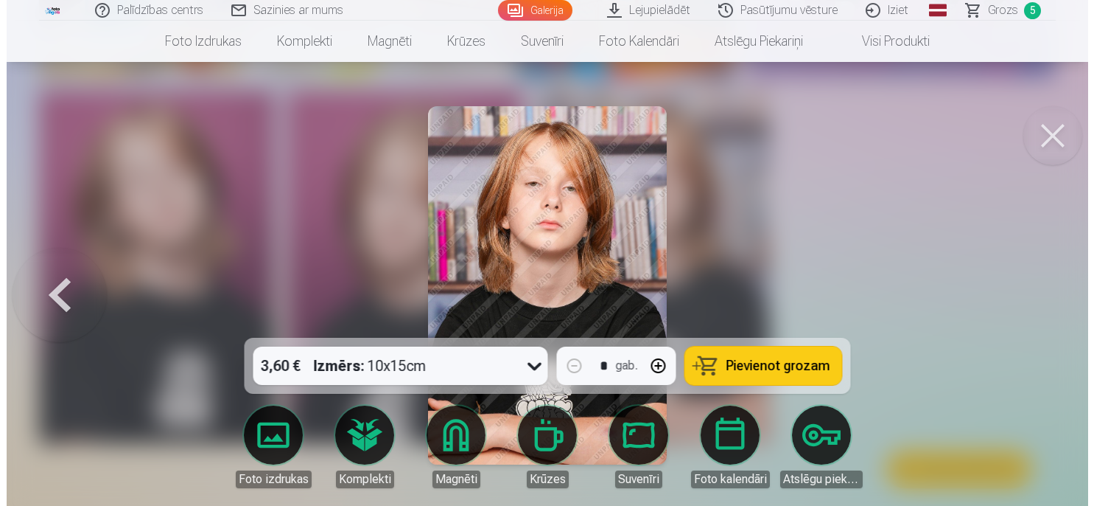
scroll to position [2908, 0]
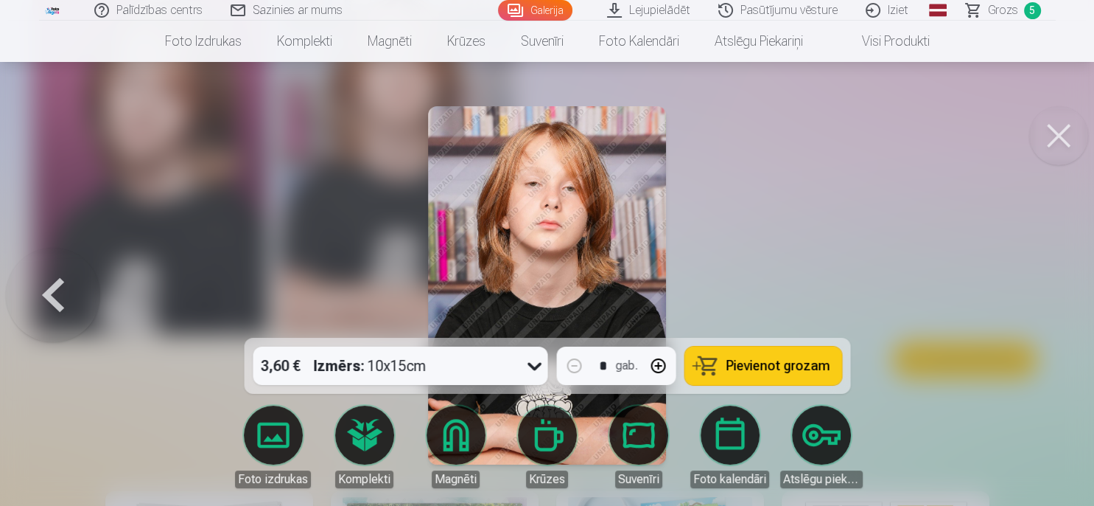
click at [1061, 120] on button at bounding box center [1059, 135] width 59 height 59
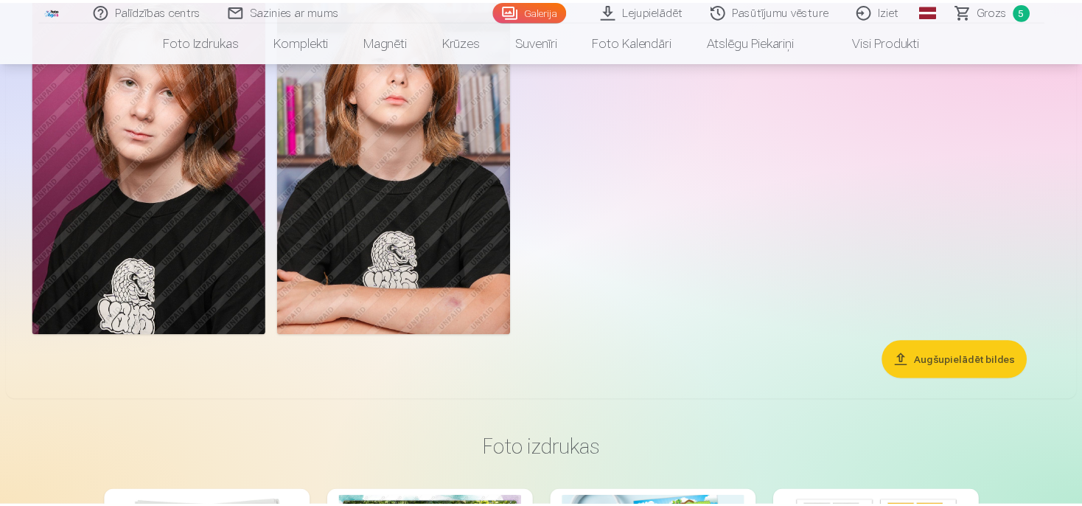
scroll to position [2880, 0]
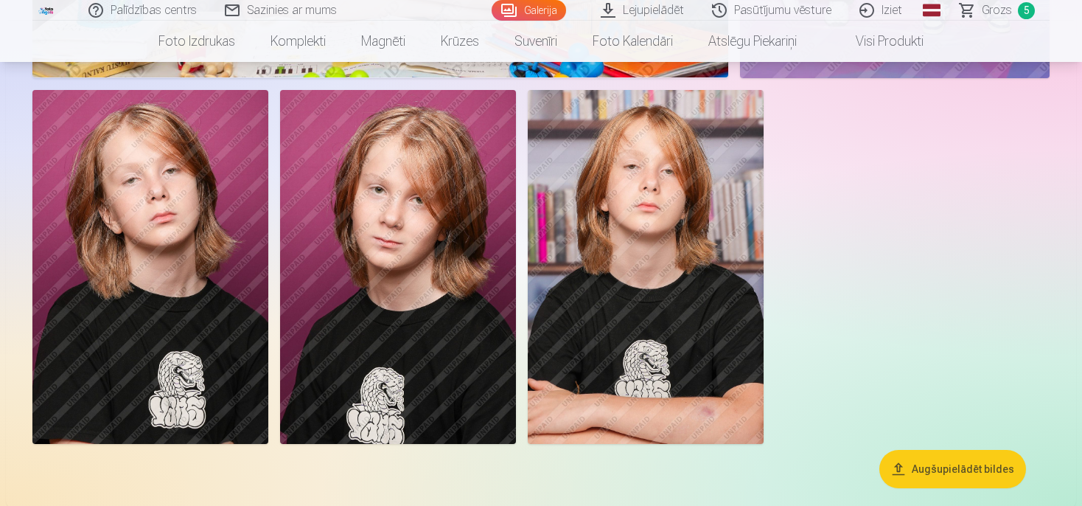
click at [402, 276] on img at bounding box center [398, 267] width 236 height 354
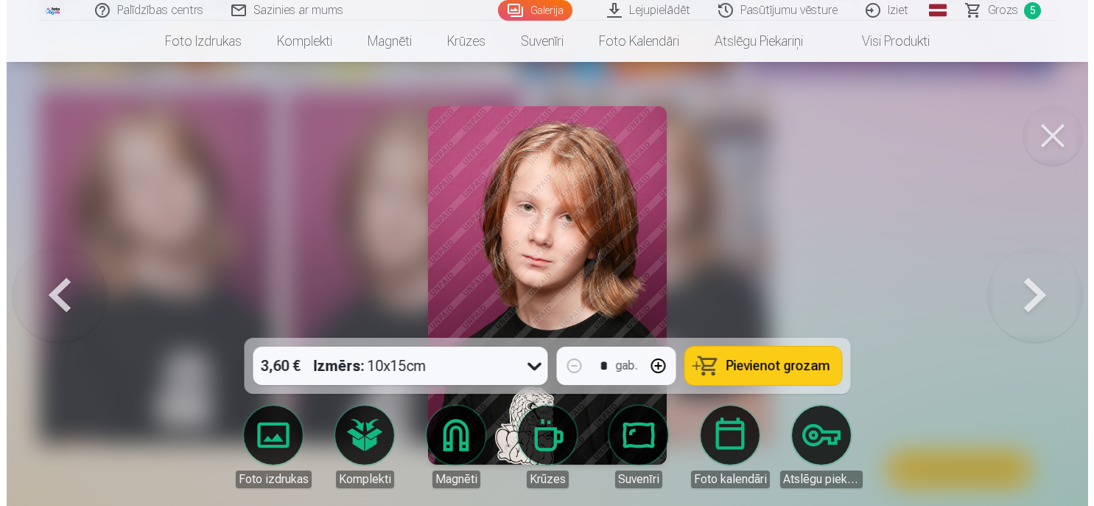
scroll to position [2908, 0]
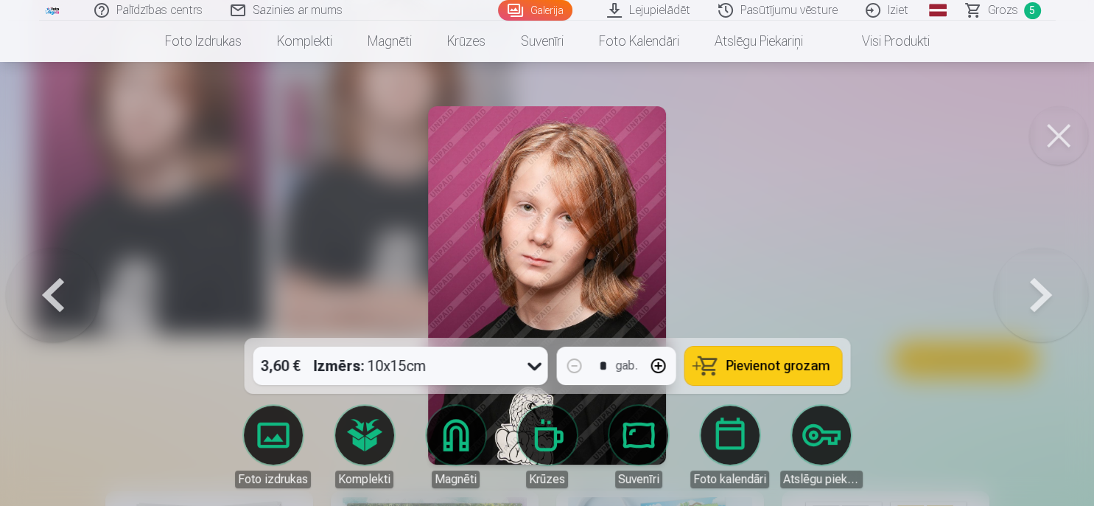
click at [733, 355] on button "Pievienot grozam" at bounding box center [763, 365] width 157 height 38
click at [992, 11] on span "Grozs" at bounding box center [1003, 10] width 30 height 18
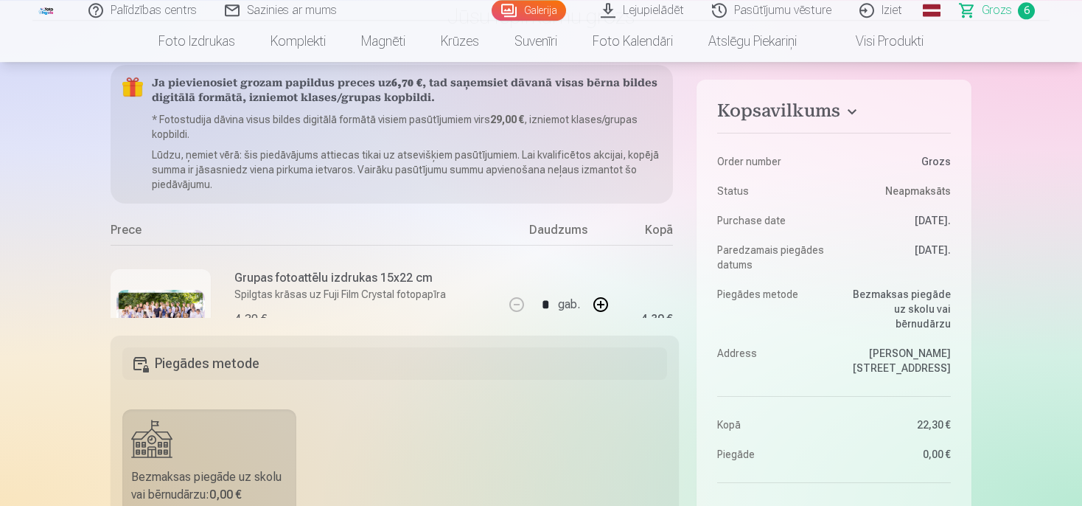
scroll to position [233, 0]
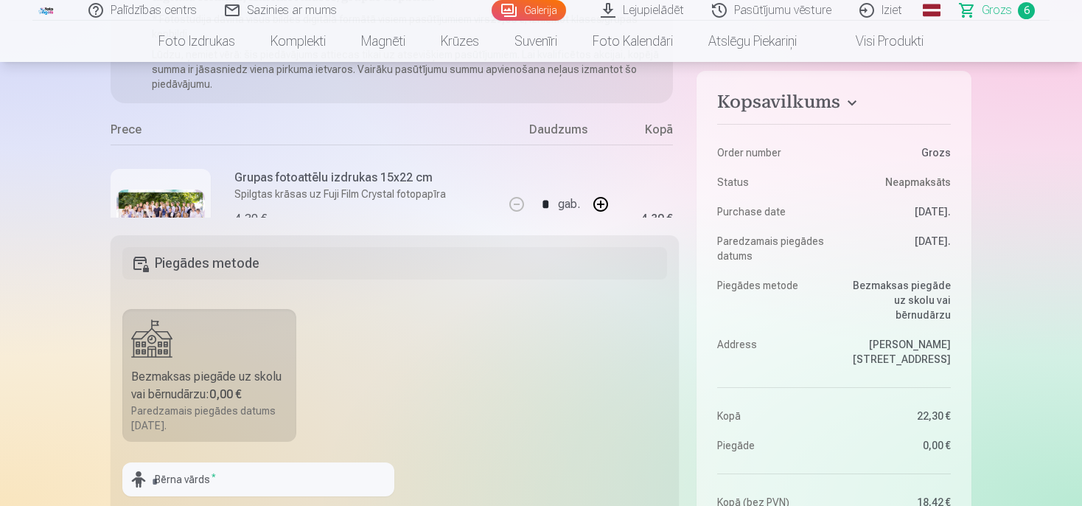
click at [576, 169] on div "* gab. Noņemt" at bounding box center [558, 218] width 111 height 148
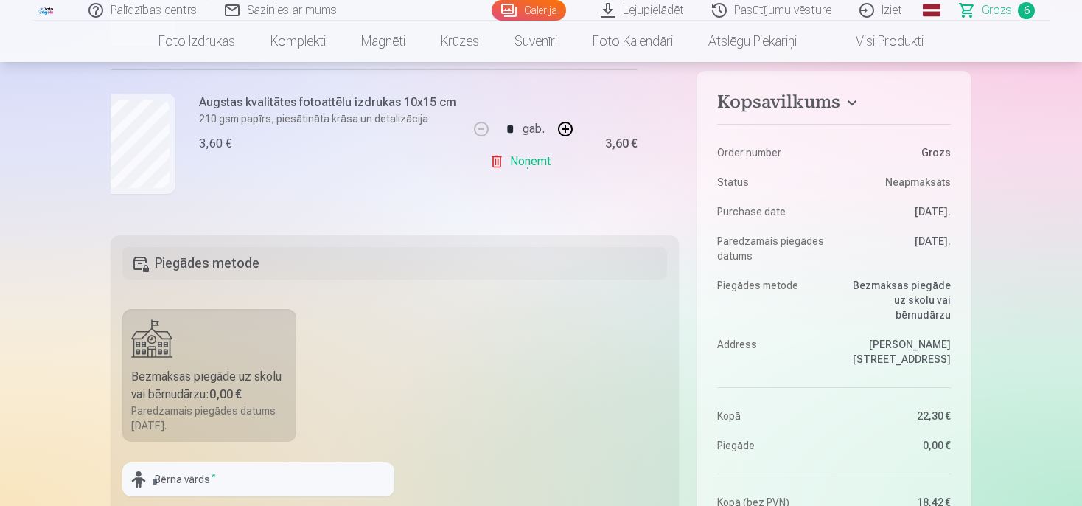
click at [296, 16] on link "Sazinies ar mums" at bounding box center [282, 10] width 140 height 21
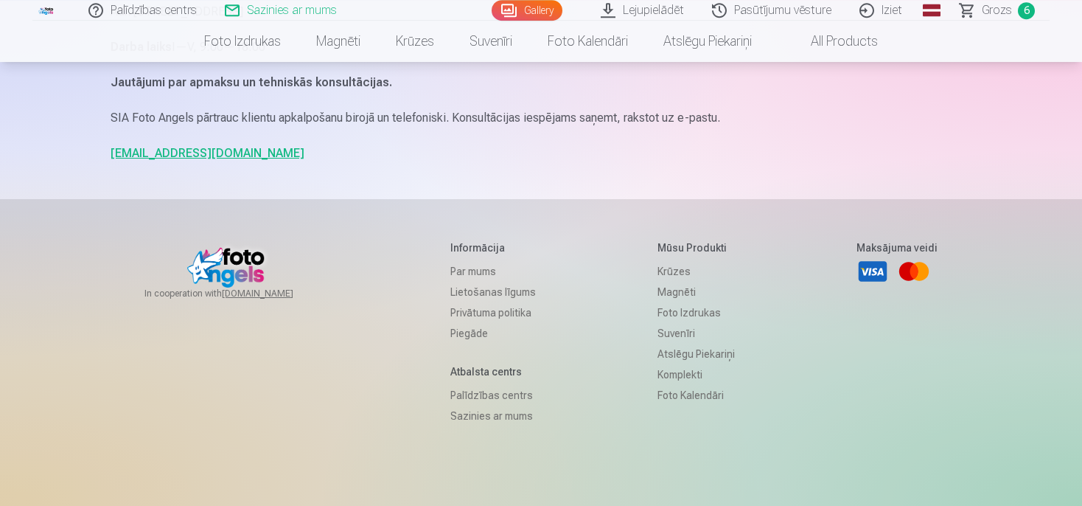
scroll to position [311, 0]
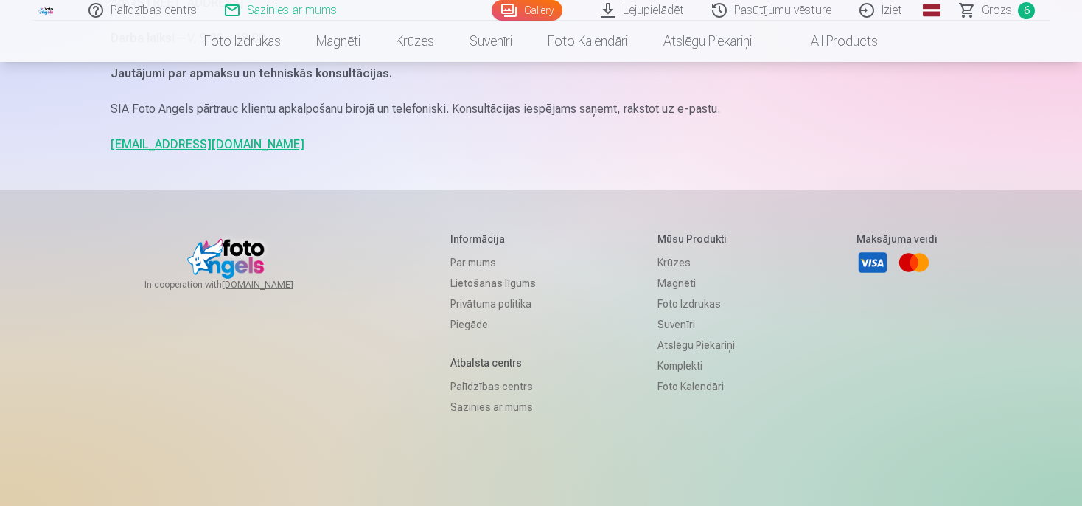
click at [154, 141] on link "info@fotoangels.lv" at bounding box center [208, 144] width 194 height 14
